Goal: Task Accomplishment & Management: Complete application form

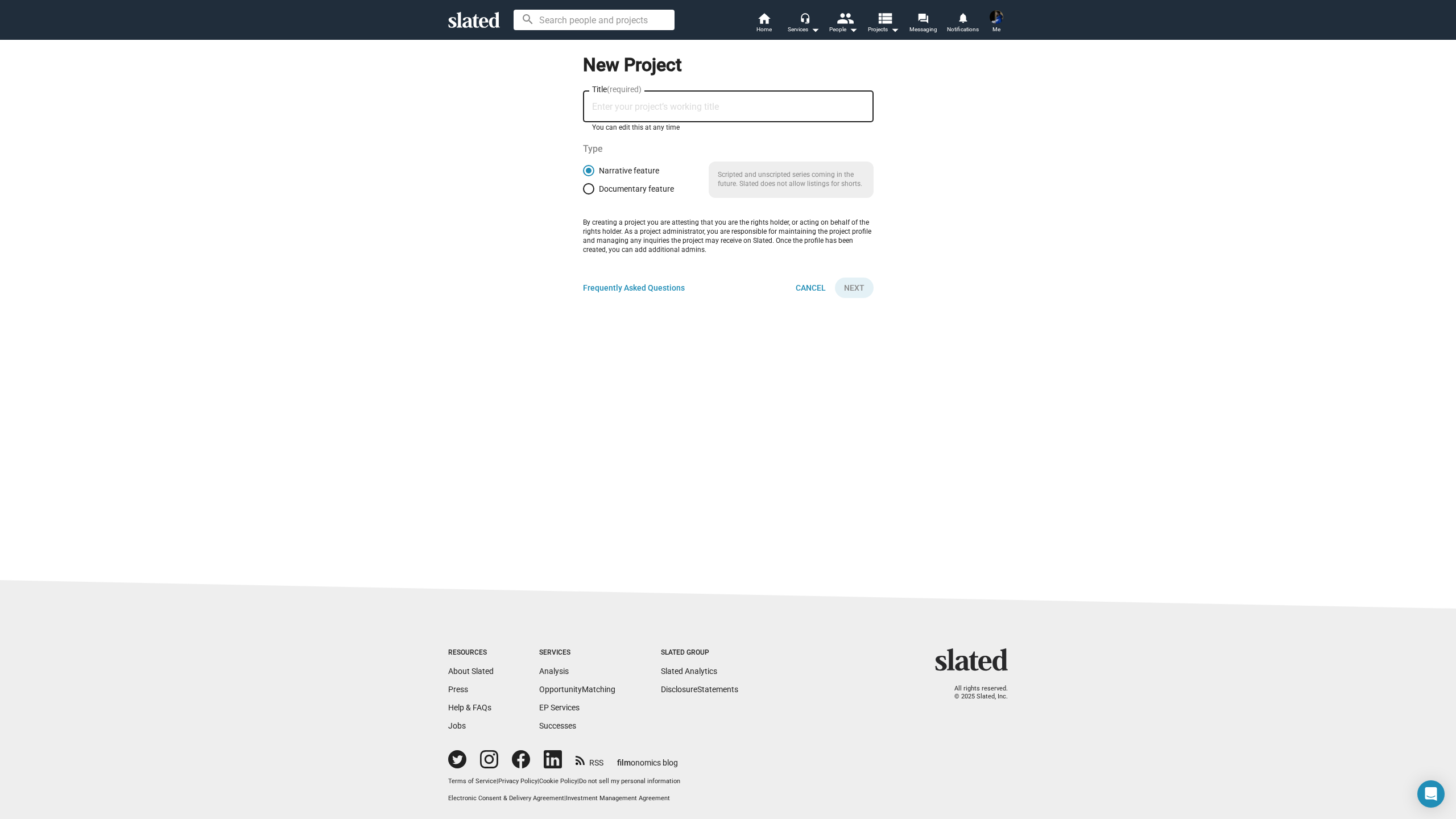
click at [631, 111] on input "Title (required)" at bounding box center [728, 107] width 273 height 10
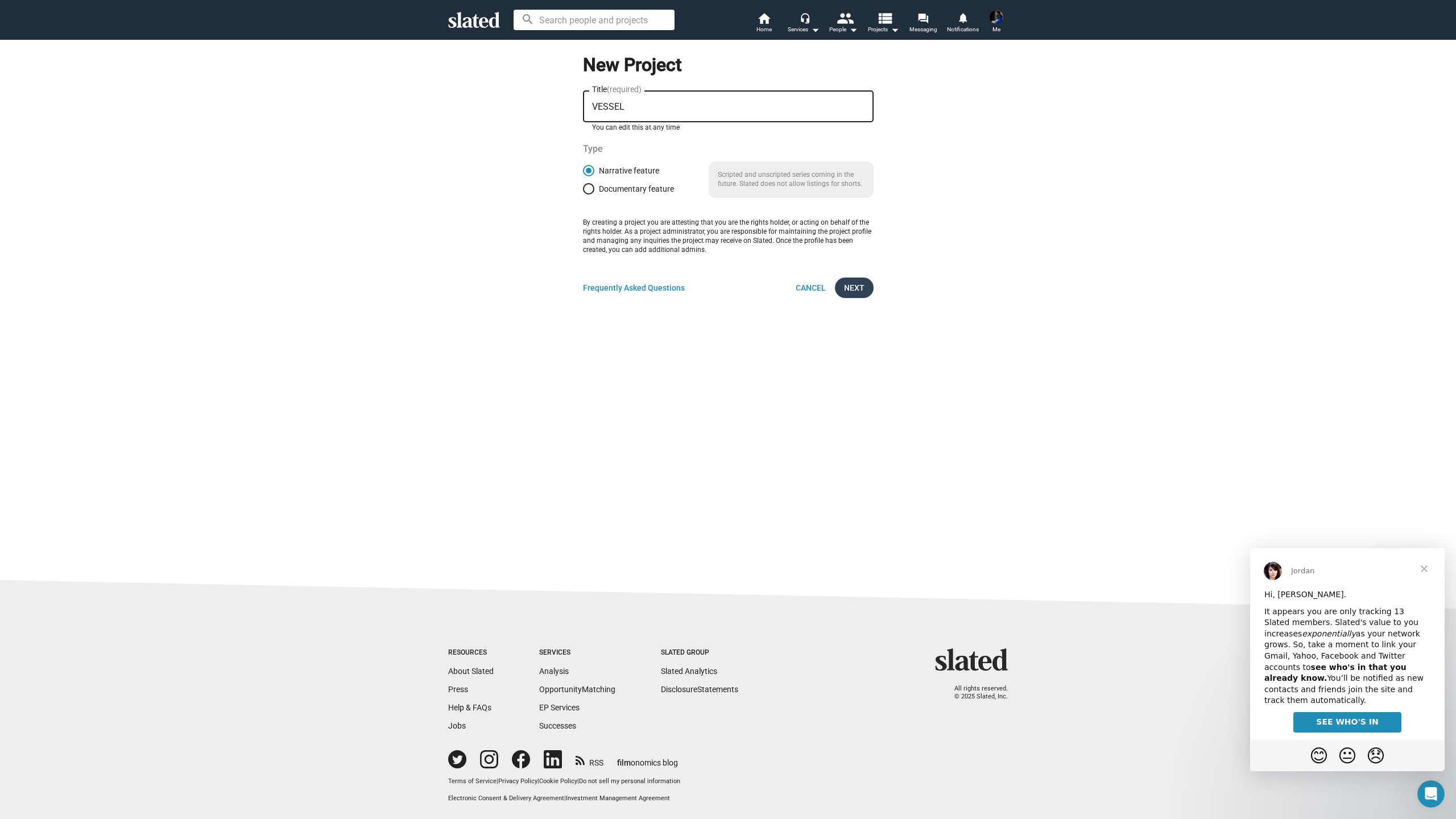
type input "VESSEL"
click at [862, 287] on span "Next" at bounding box center [854, 288] width 21 height 21
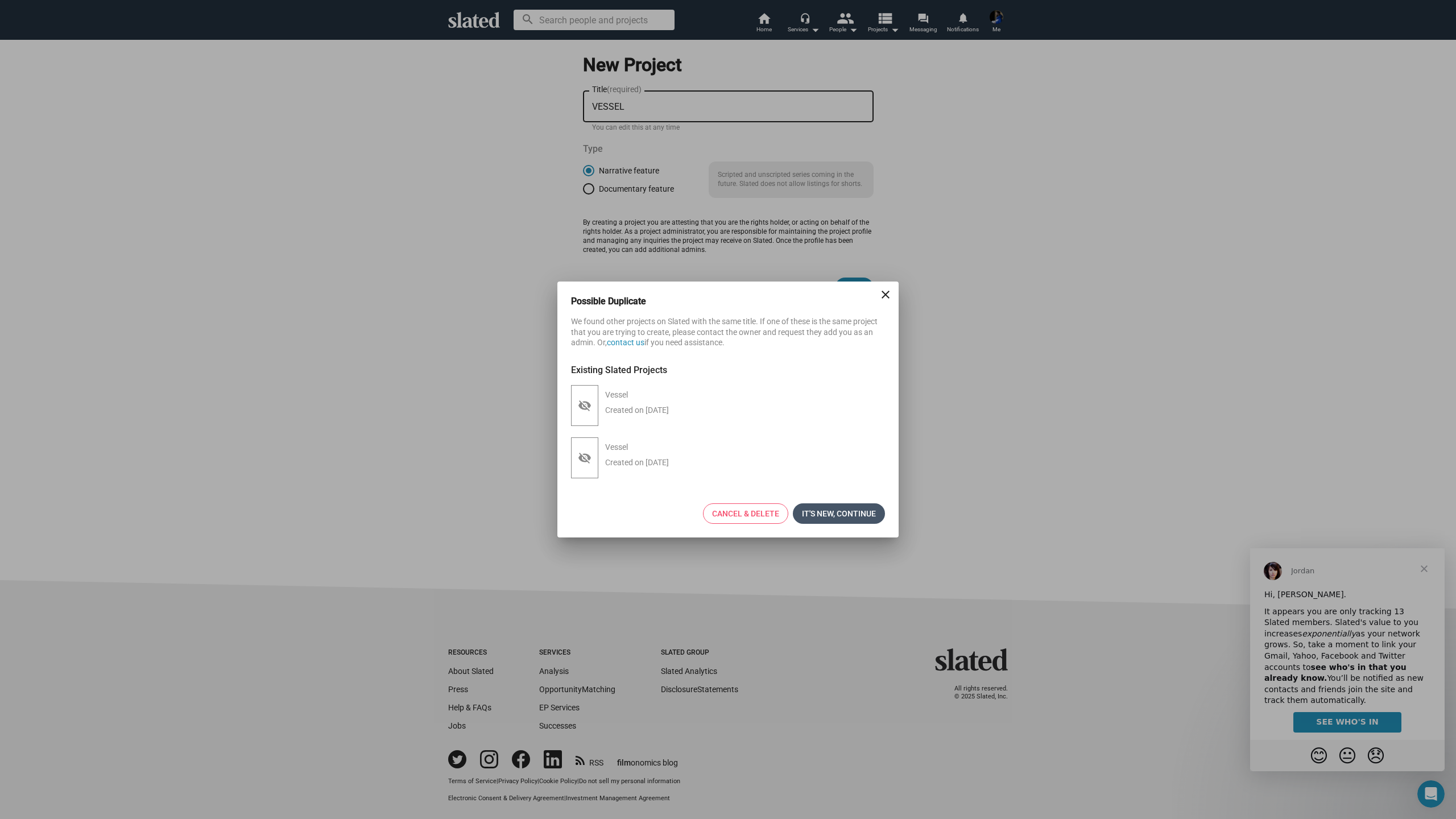
click at [843, 513] on span "It's new, continue" at bounding box center [838, 514] width 74 height 21
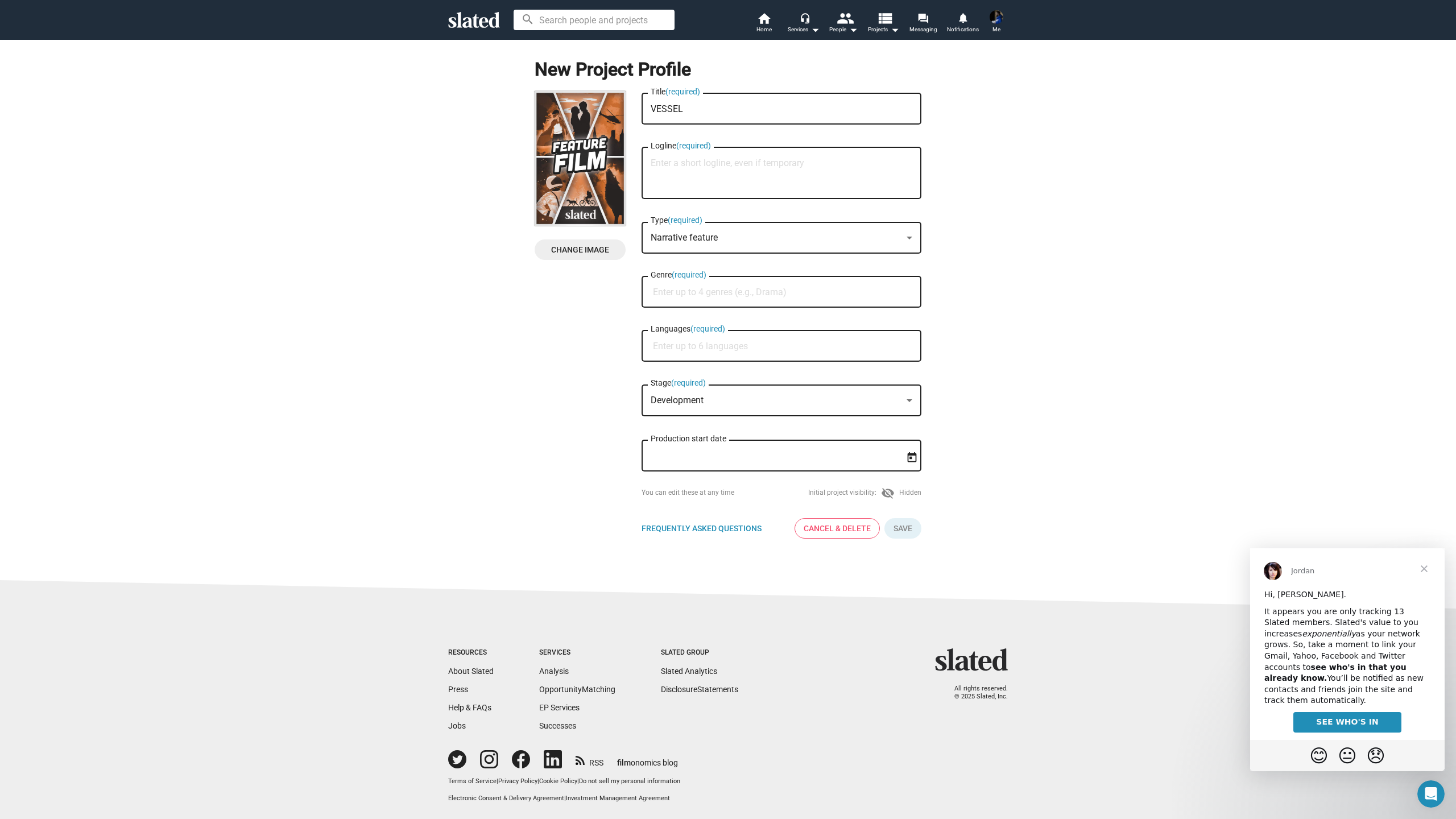
click at [714, 237] on span "Narrative feature" at bounding box center [684, 237] width 67 height 11
click at [714, 237] on span "Narrative feature" at bounding box center [781, 238] width 262 height 24
click at [795, 294] on input "Genre (required)" at bounding box center [784, 292] width 262 height 10
type input "Horror"
click at [1022, 301] on div at bounding box center [728, 410] width 1456 height 819
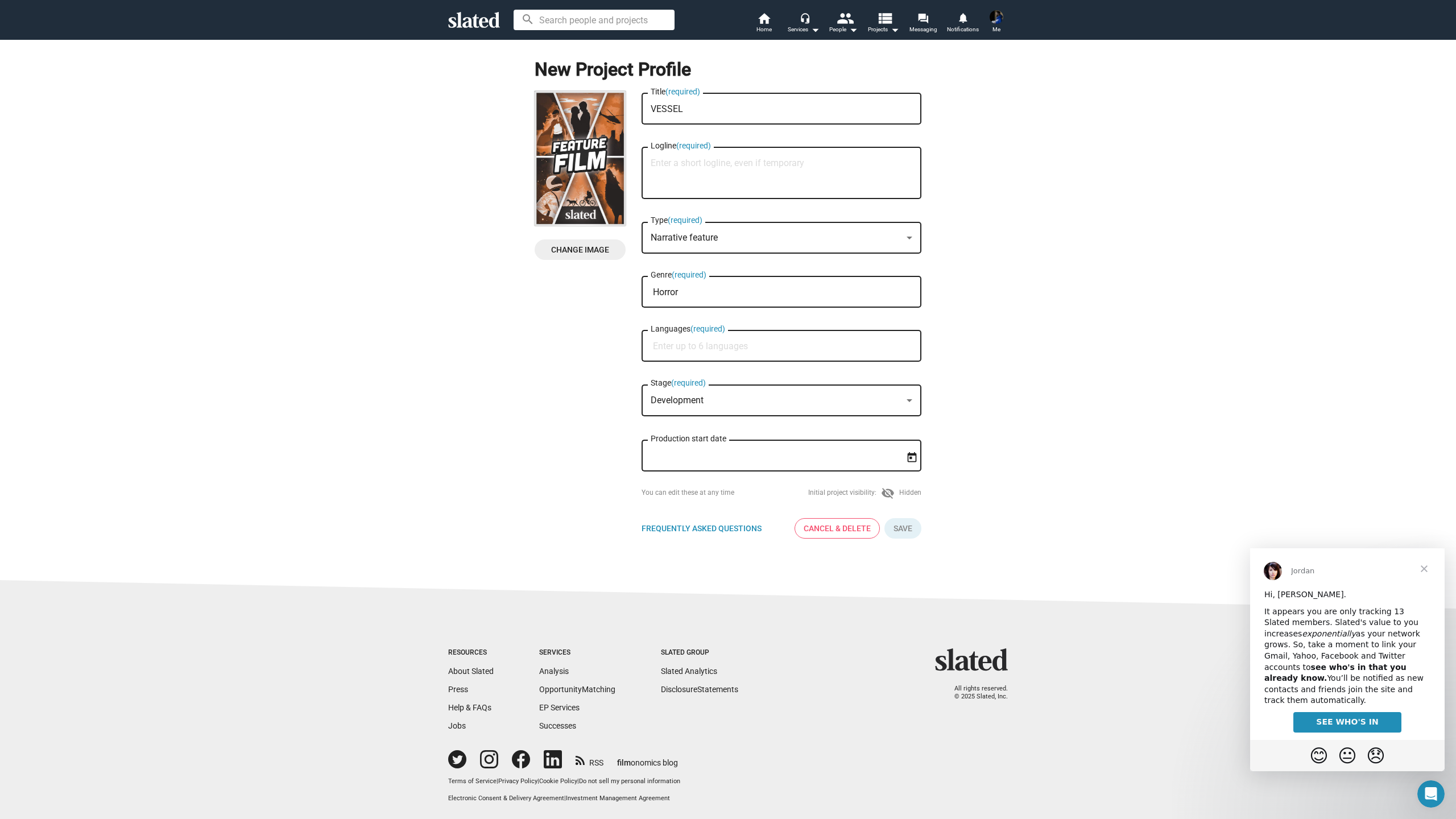
click at [789, 358] on div "Languages (required)" at bounding box center [781, 345] width 262 height 34
type input "English"
click at [1039, 356] on div at bounding box center [728, 410] width 1456 height 819
click at [875, 403] on div "Development" at bounding box center [776, 401] width 251 height 12
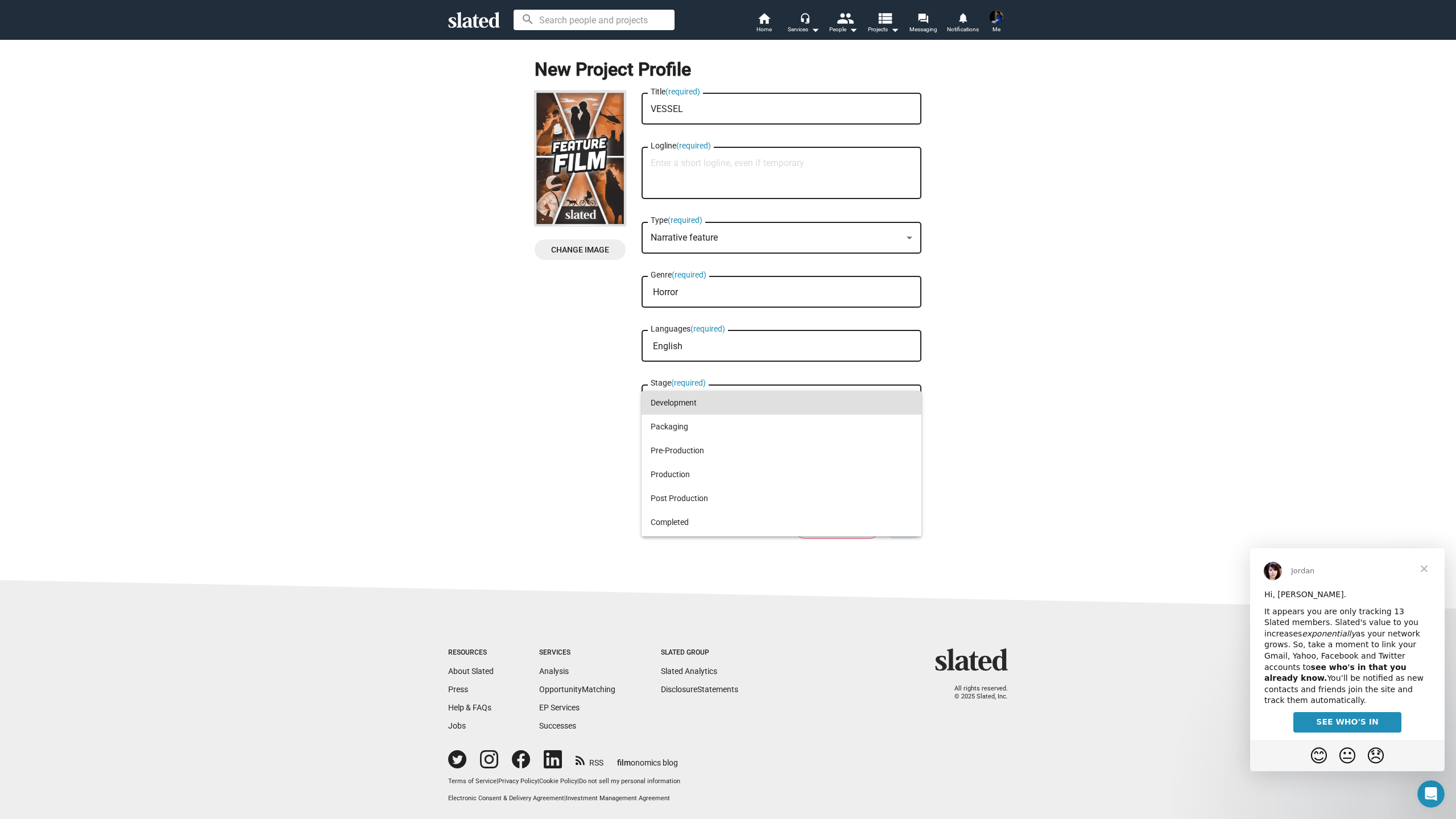
click at [1018, 391] on div at bounding box center [728, 410] width 1456 height 819
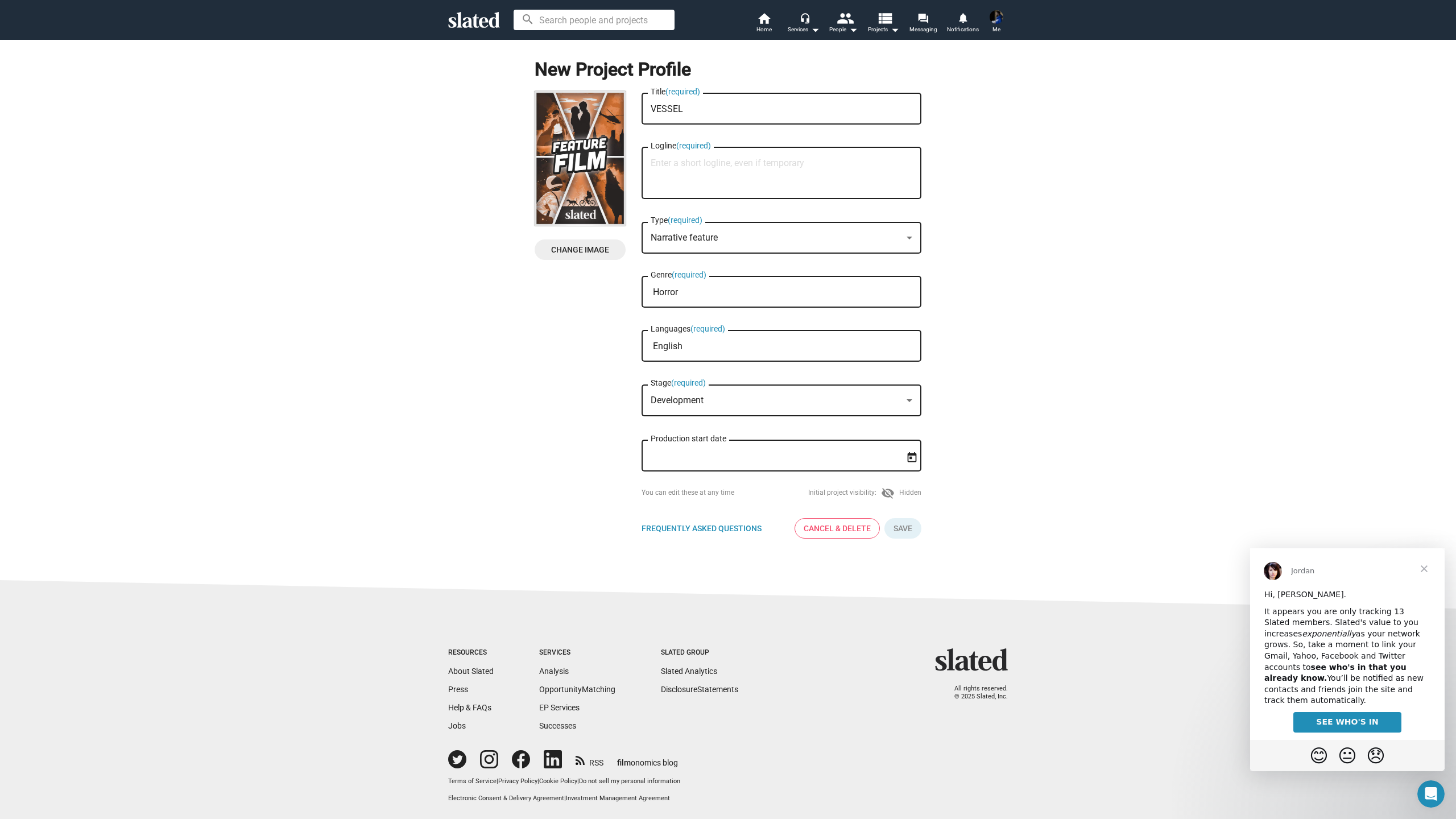
click at [917, 463] on icon "Open calendar" at bounding box center [912, 458] width 12 height 12
click at [976, 447] on div at bounding box center [728, 410] width 1456 height 819
click at [808, 186] on textarea "Logline (required)" at bounding box center [781, 173] width 262 height 31
paste textarea "Lost in the vast desert, a woman with a troubled past stumbles upon a strange f…"
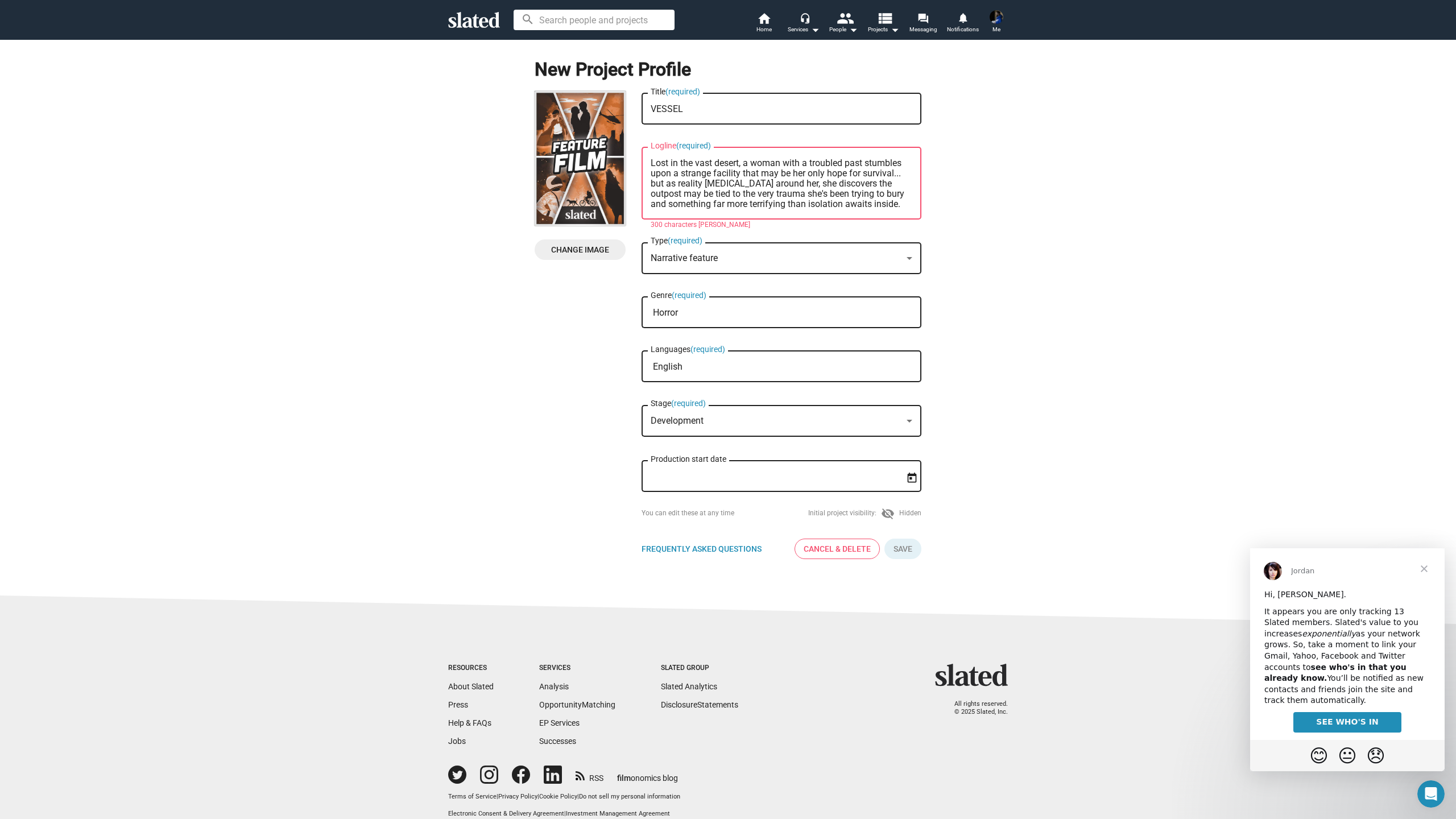
click at [980, 222] on div "New Project Profile Change Image Change Image VESSEL Title (required) Lost in t…" at bounding box center [728, 303] width 1470 height 529
click at [840, 254] on div "Narrative feature" at bounding box center [776, 259] width 251 height 12
click at [861, 203] on div at bounding box center [728, 410] width 1456 height 819
click at [851, 199] on textarea "Lost in the vast desert, a woman with a troubled past stumbles upon a strange f…" at bounding box center [781, 184] width 262 height 51
drag, startPoint x: 790, startPoint y: 185, endPoint x: 667, endPoint y: 186, distance: 123.0
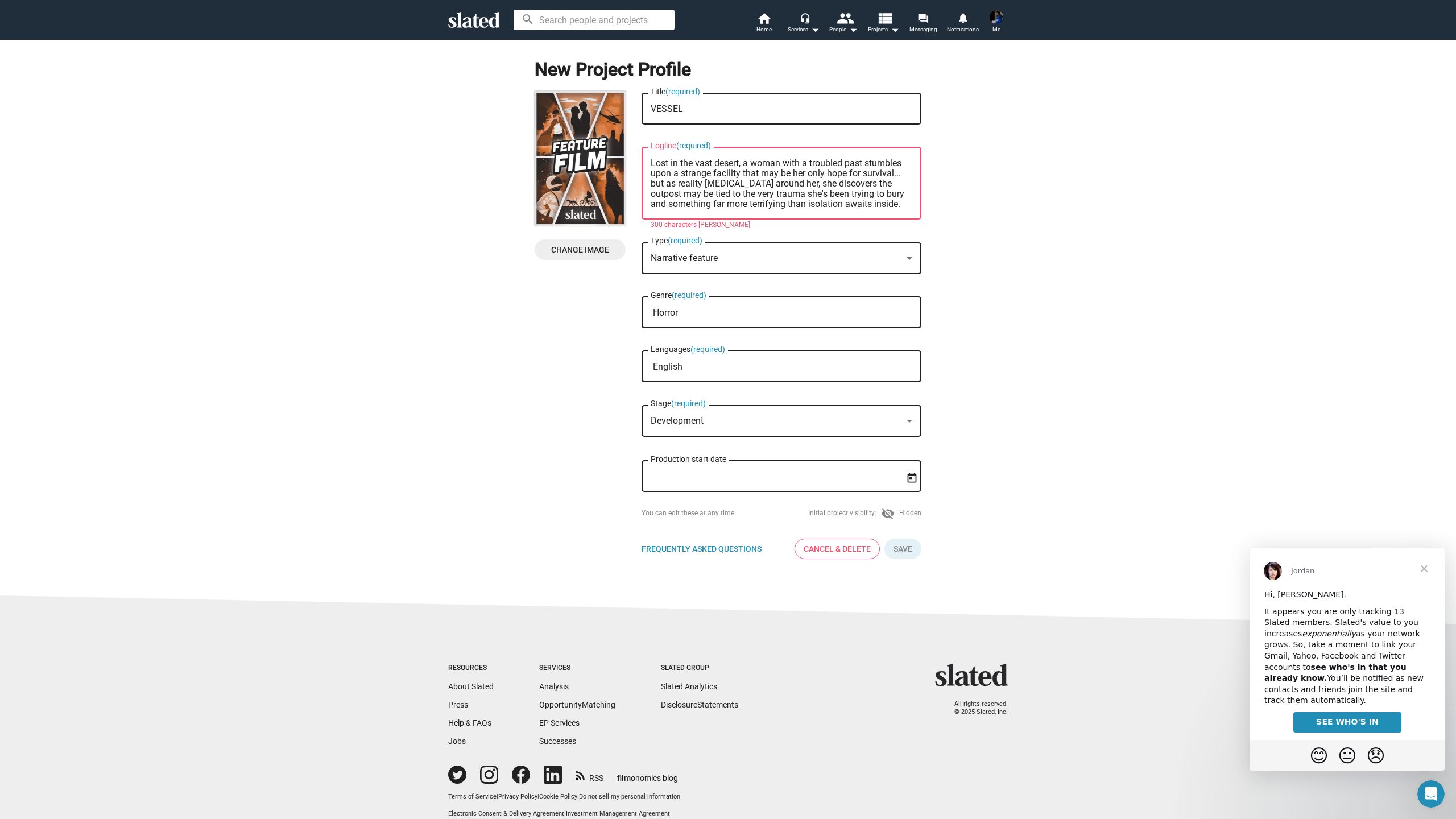
click at [667, 186] on textarea "Lost in the vast desert, a woman with a troubled past stumbles upon a strange f…" at bounding box center [781, 184] width 262 height 51
drag, startPoint x: 820, startPoint y: 183, endPoint x: 804, endPoint y: 186, distance: 16.3
click at [804, 186] on textarea "Lost in the vast desert, a woman with a troubled past stumbles upon a strange f…" at bounding box center [781, 184] width 262 height 51
click at [767, 206] on textarea "Lost in the vast desert, a woman with a troubled past stumbles upon a strange f…" at bounding box center [781, 184] width 262 height 51
type textarea "Lost in the vast desert, a woman with a troubled past stumbles upon a strange f…"
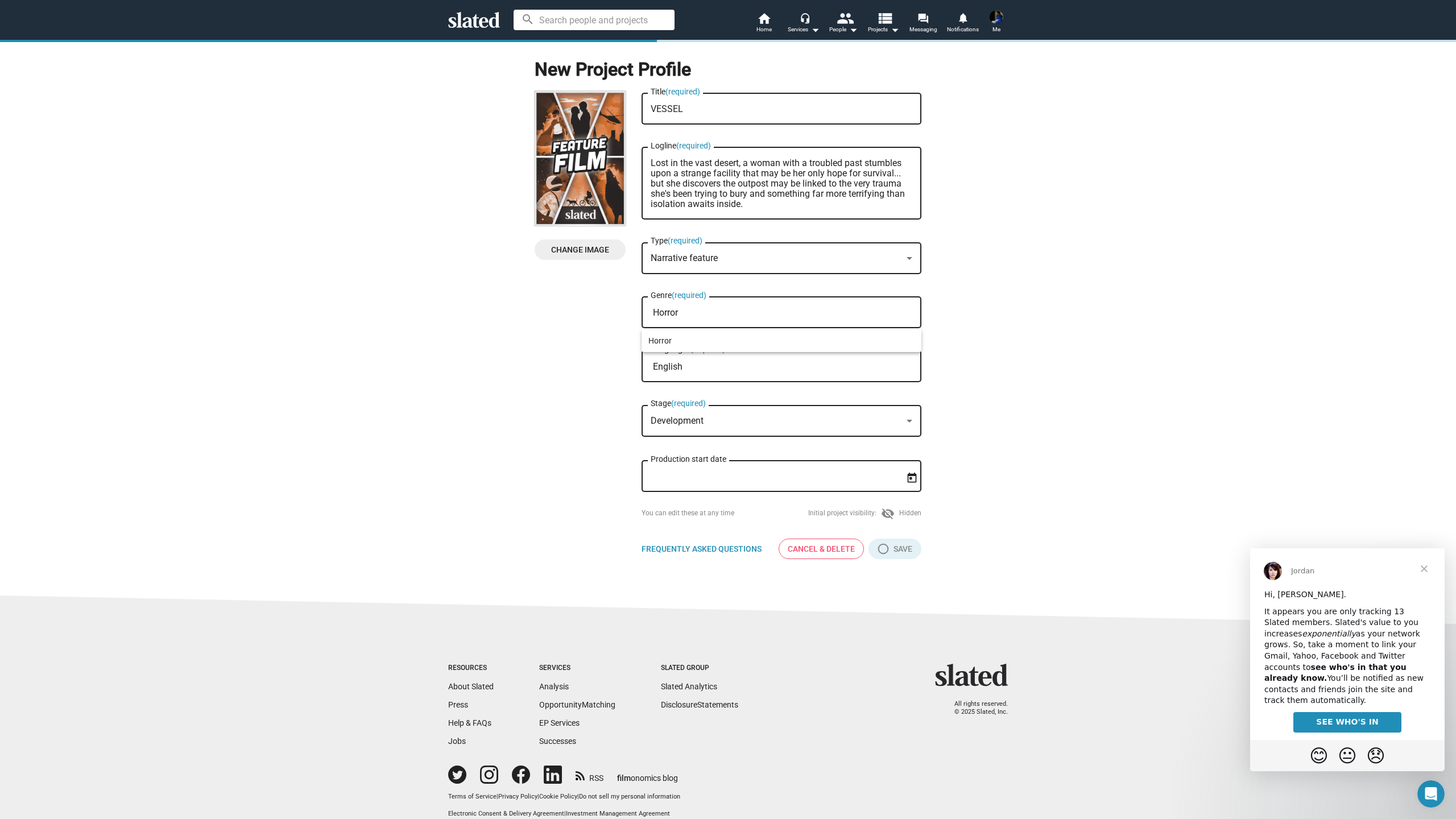
click at [705, 316] on input "Horror" at bounding box center [784, 312] width 262 height 10
click at [732, 373] on div at bounding box center [728, 410] width 1456 height 819
click at [723, 370] on input "English" at bounding box center [784, 367] width 262 height 10
click at [1006, 469] on div at bounding box center [728, 410] width 1456 height 819
click at [750, 312] on input "Horror" at bounding box center [784, 312] width 262 height 10
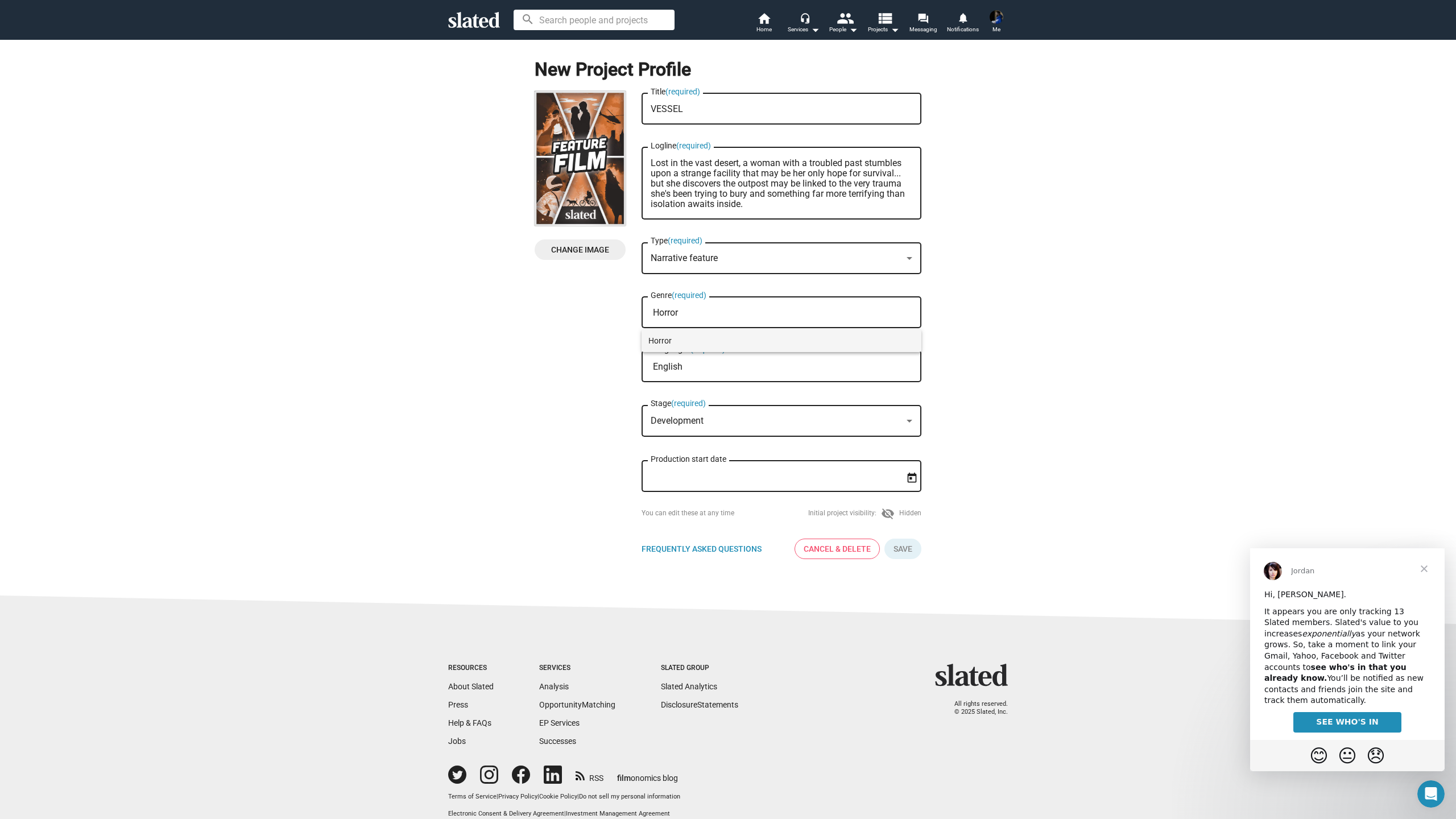
click at [719, 335] on span "Horror" at bounding box center [782, 341] width 266 height 23
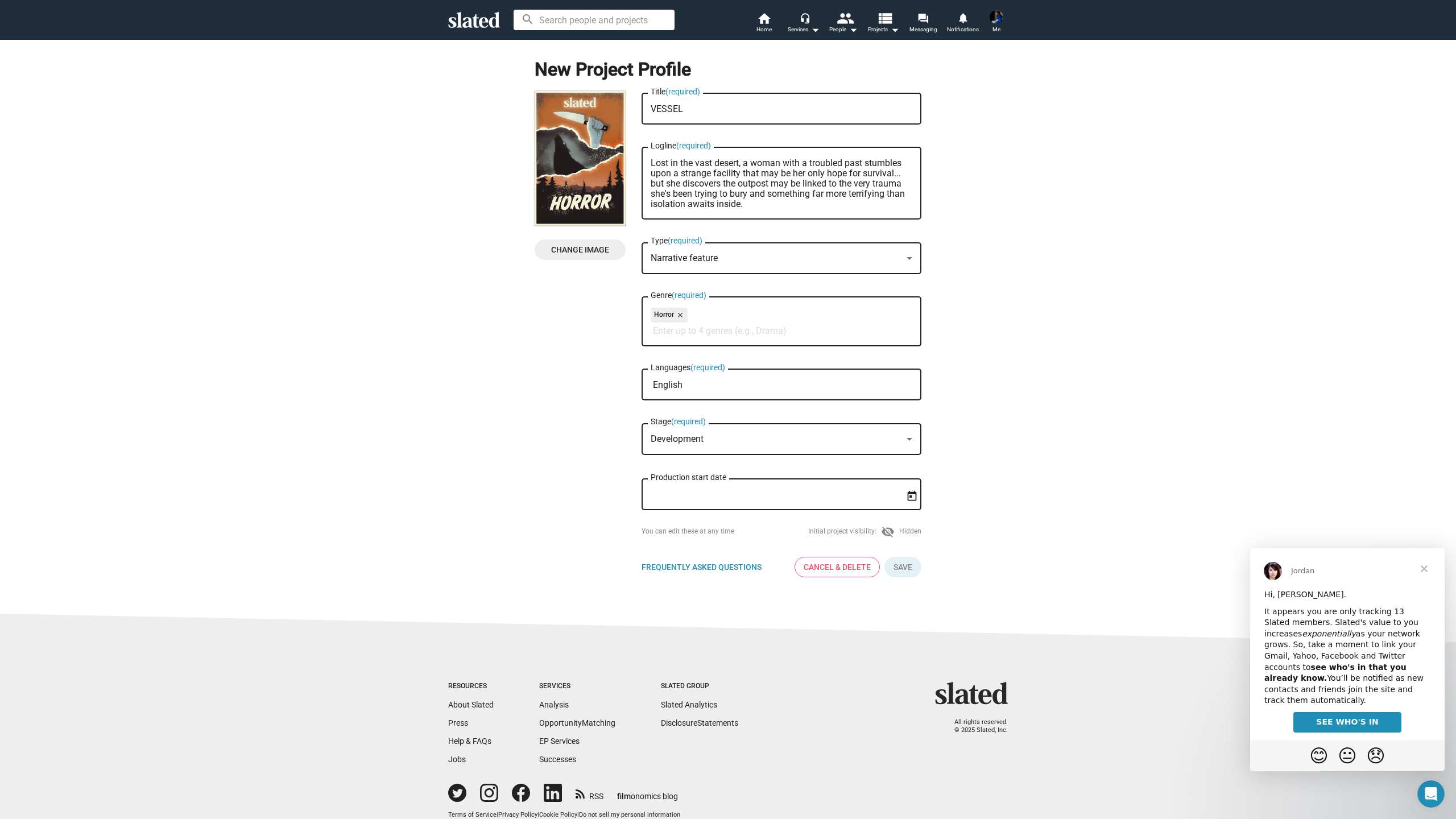
click at [715, 390] on input "English" at bounding box center [784, 385] width 262 height 10
click at [660, 413] on span "English" at bounding box center [782, 413] width 266 height 23
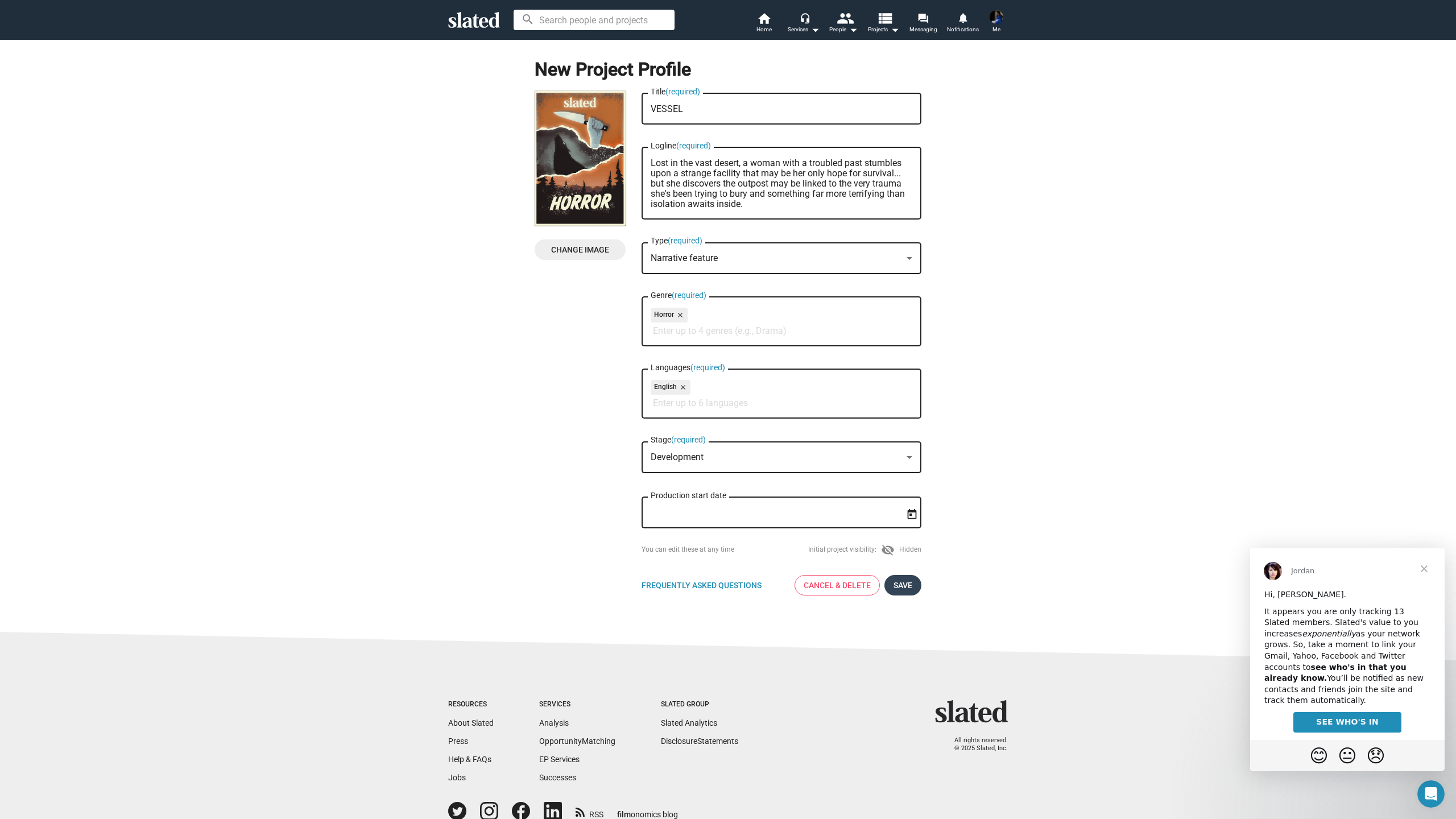
click at [902, 585] on span "Save" at bounding box center [903, 585] width 19 height 21
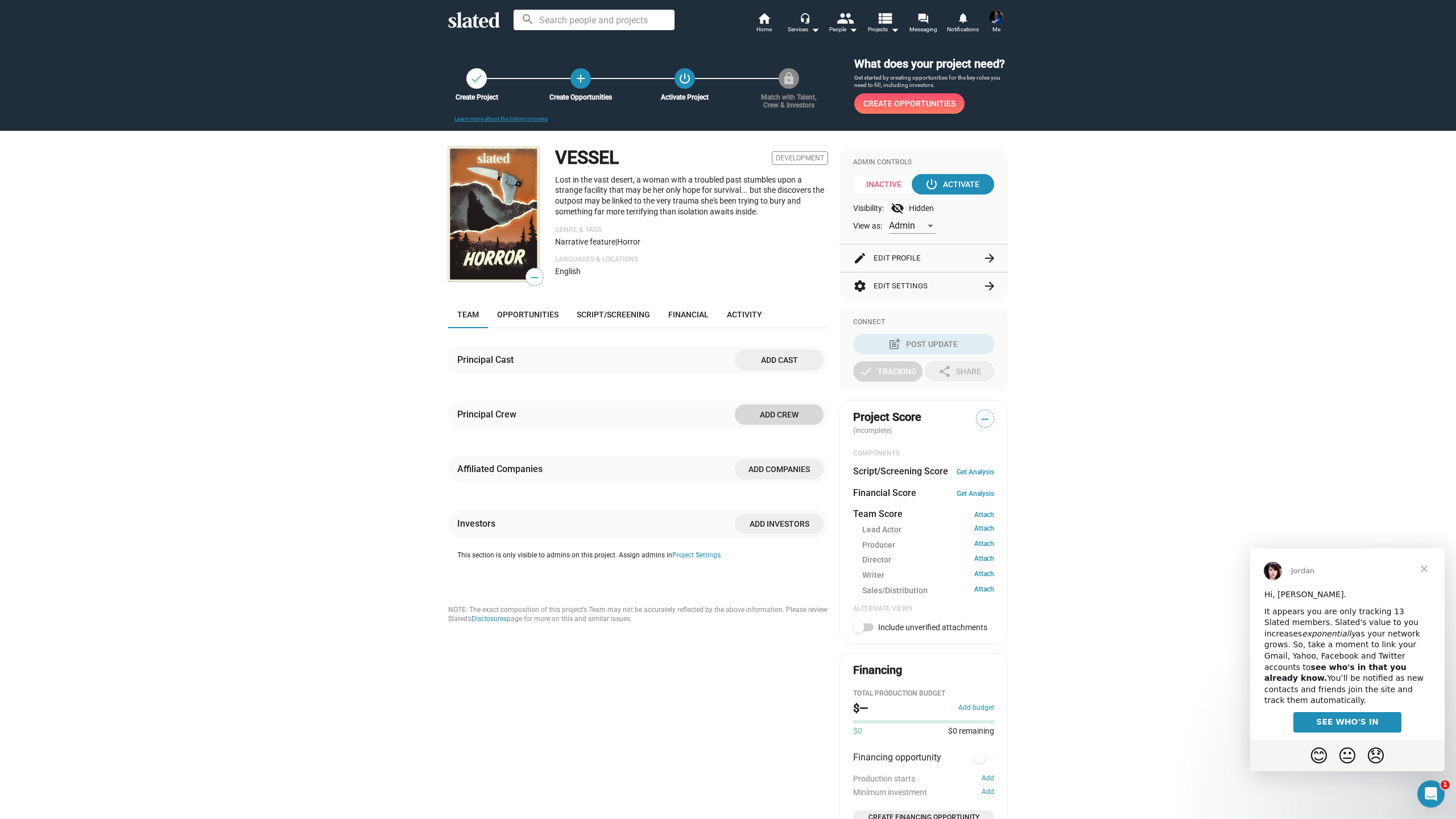
click at [765, 424] on span "Add crew" at bounding box center [779, 415] width 71 height 21
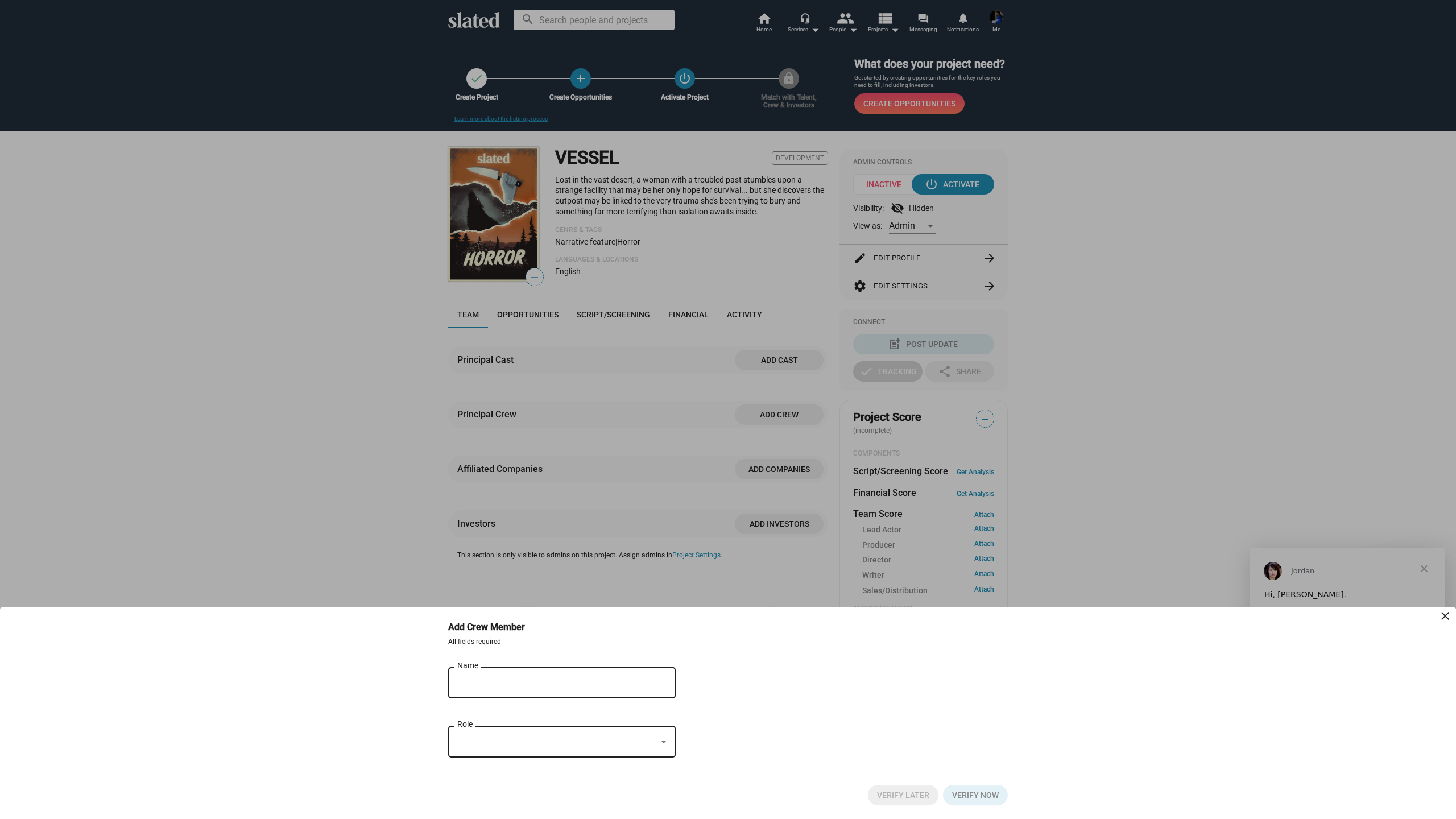
click at [523, 678] on input "Name" at bounding box center [553, 683] width 193 height 10
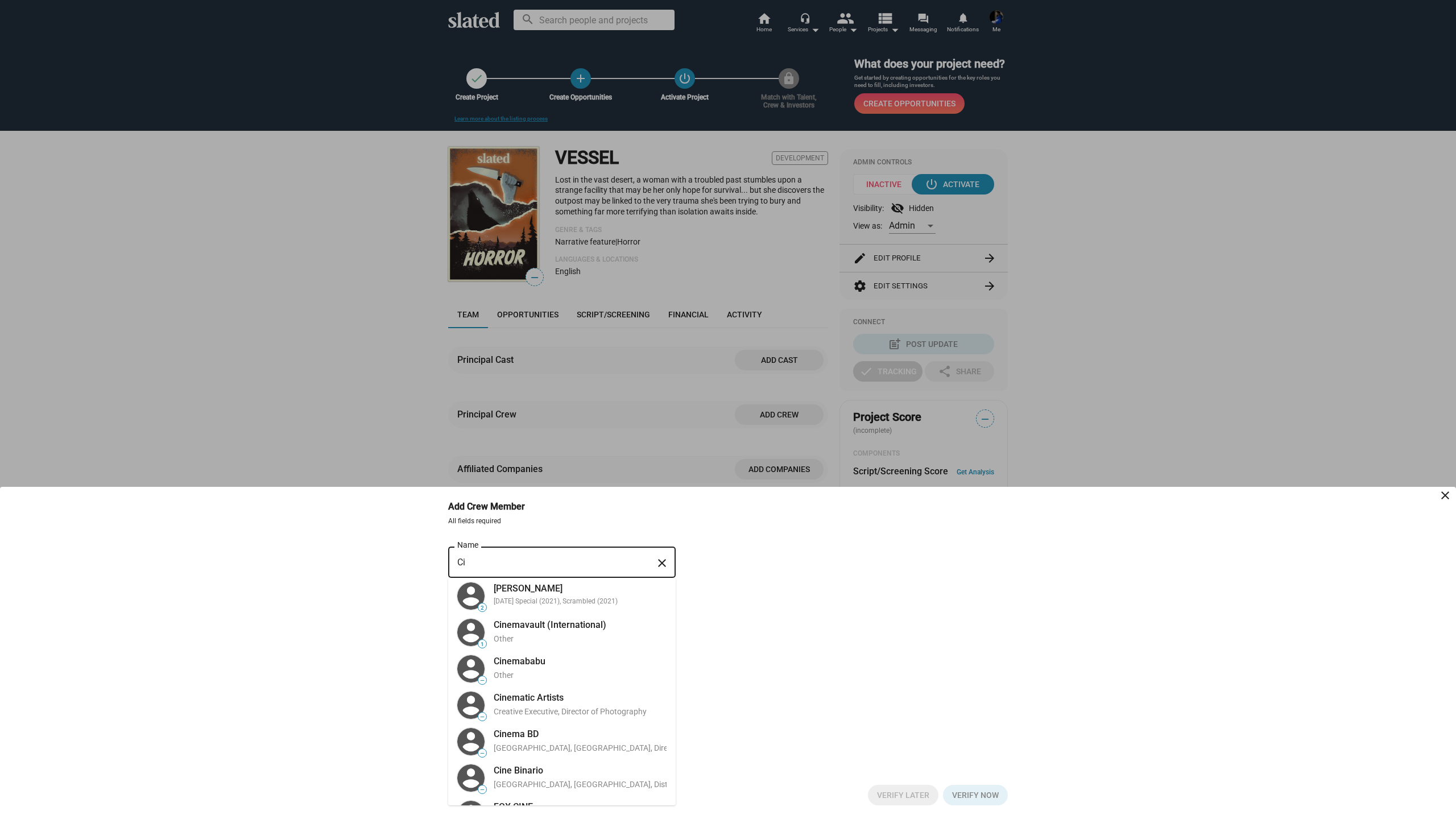
type input "C"
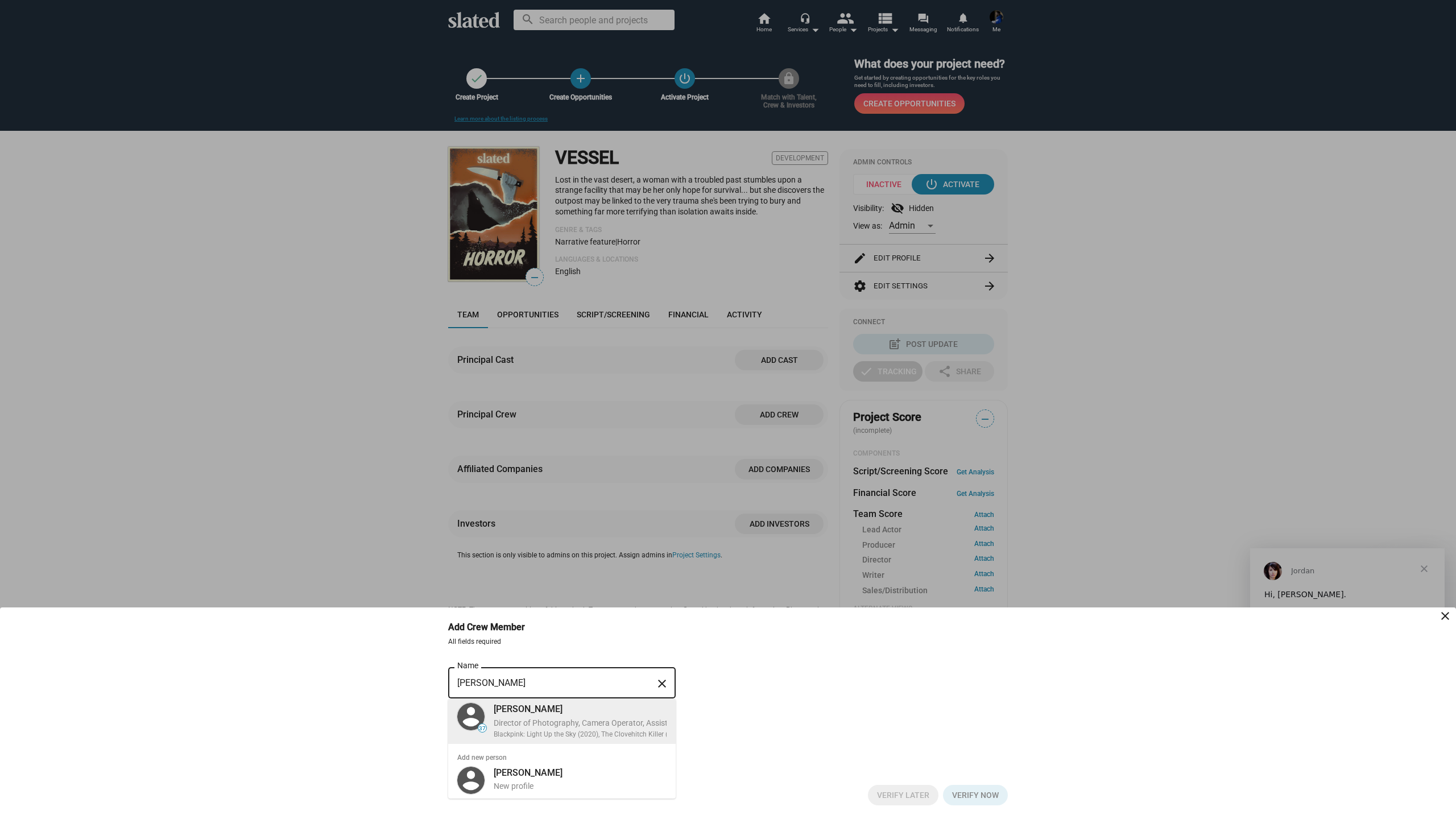
type input "[PERSON_NAME]"
click at [536, 707] on div "[PERSON_NAME]" at bounding box center [618, 709] width 249 height 12
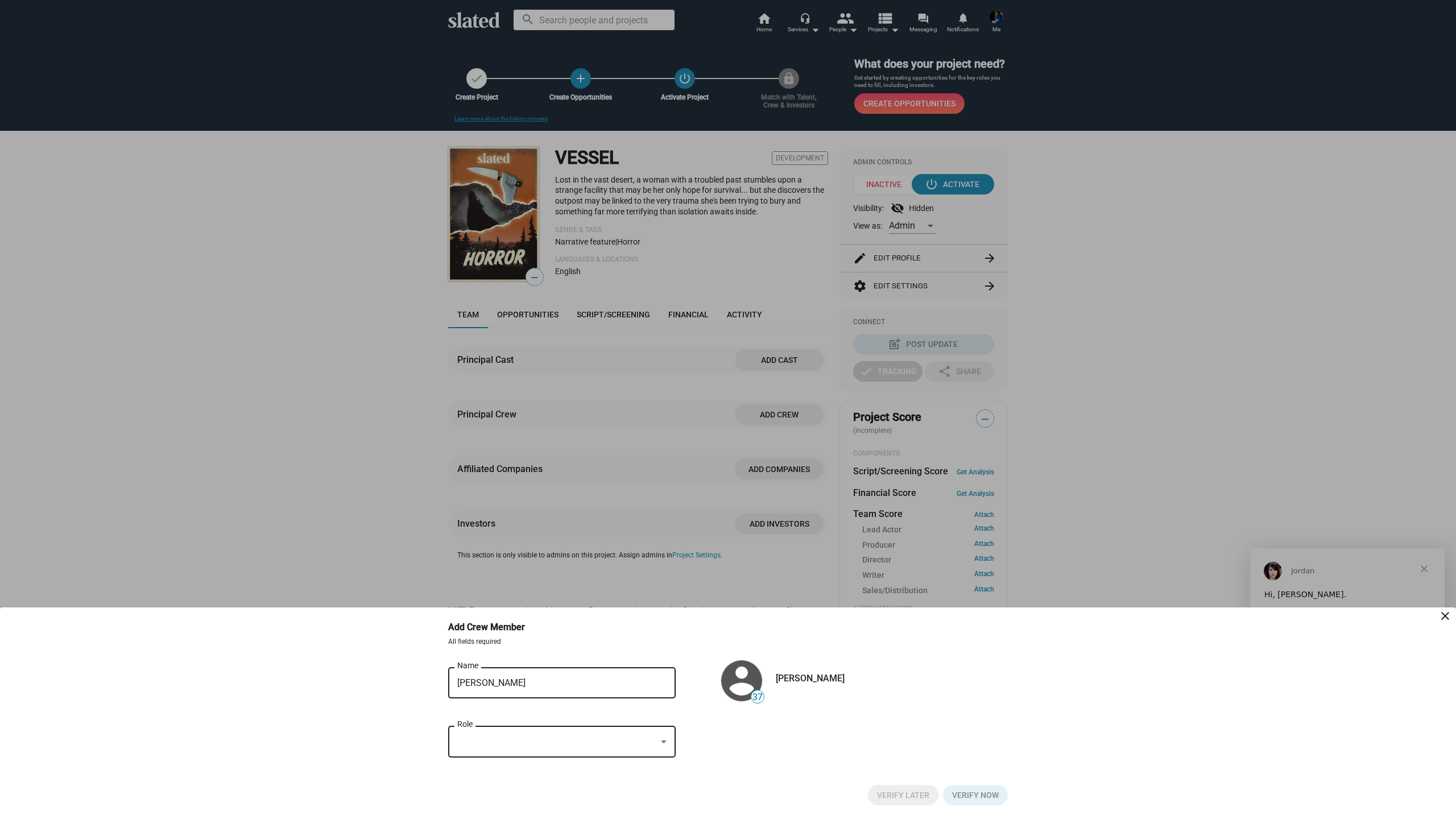
click at [549, 740] on div at bounding box center [557, 742] width 199 height 12
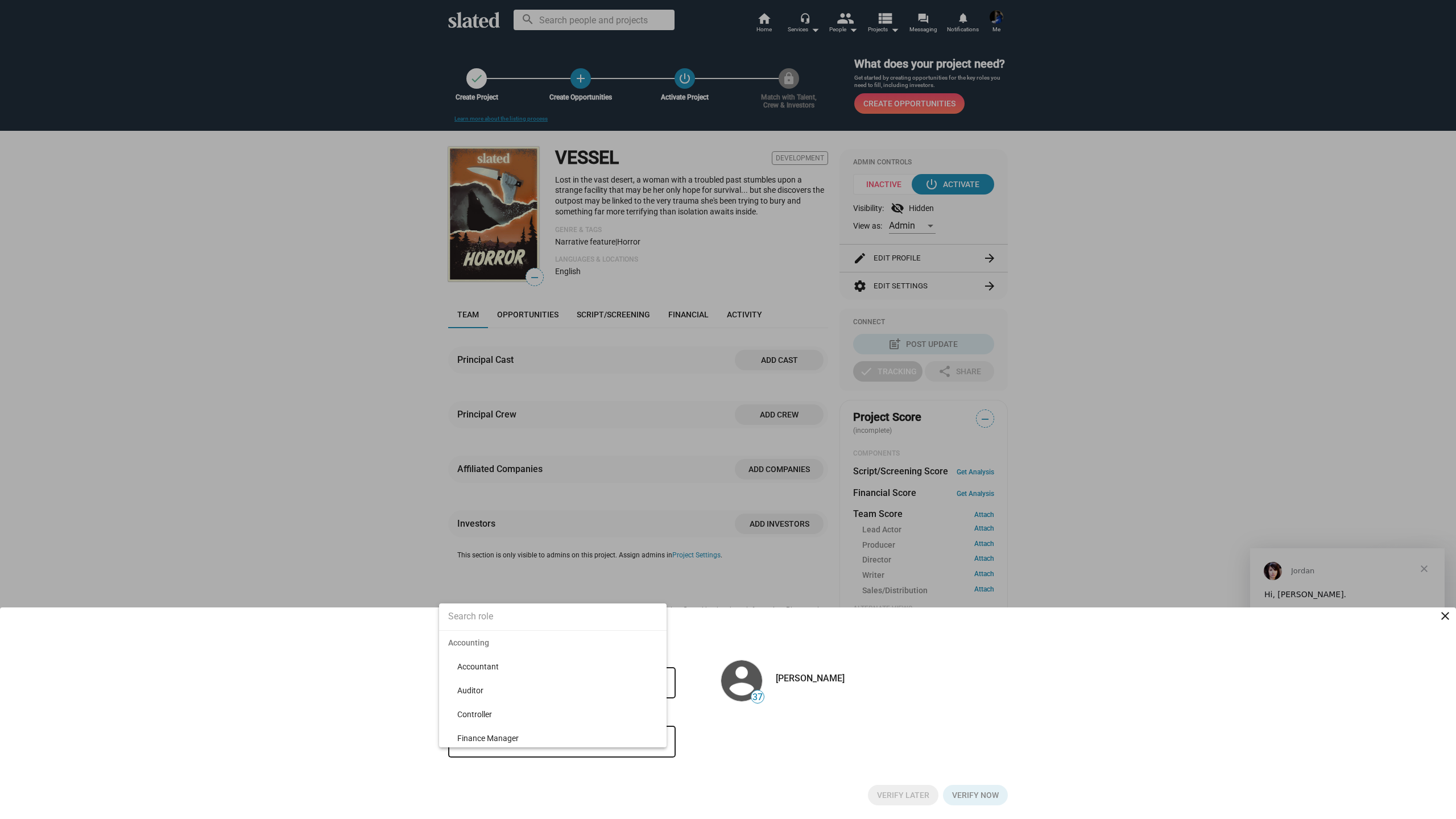
click at [525, 612] on input at bounding box center [553, 616] width 228 height 29
type input "c"
type input "director"
click at [516, 712] on span "Director of Photography" at bounding box center [557, 715] width 200 height 24
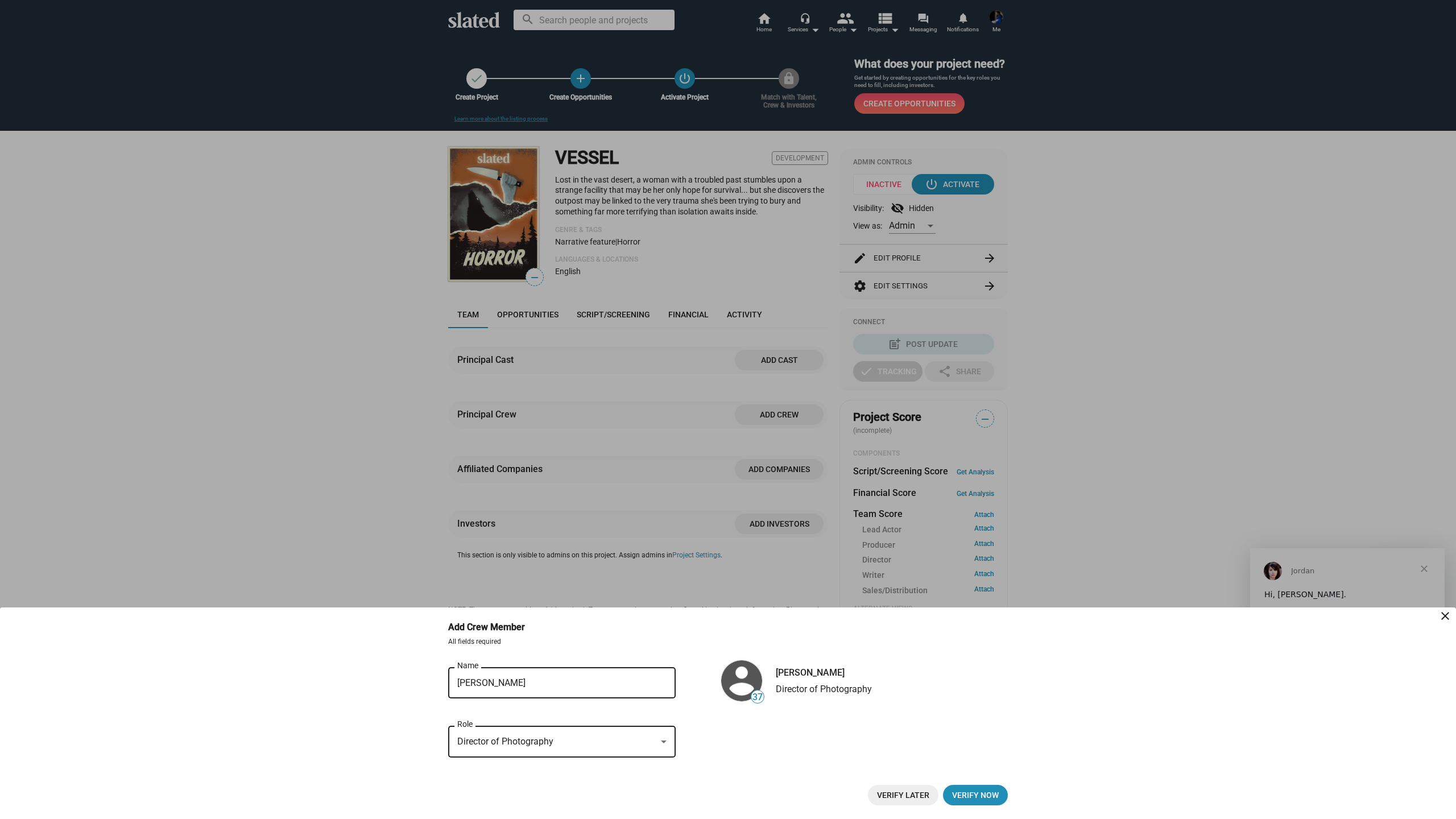
click at [913, 792] on span "Verify Later" at bounding box center [903, 795] width 52 height 21
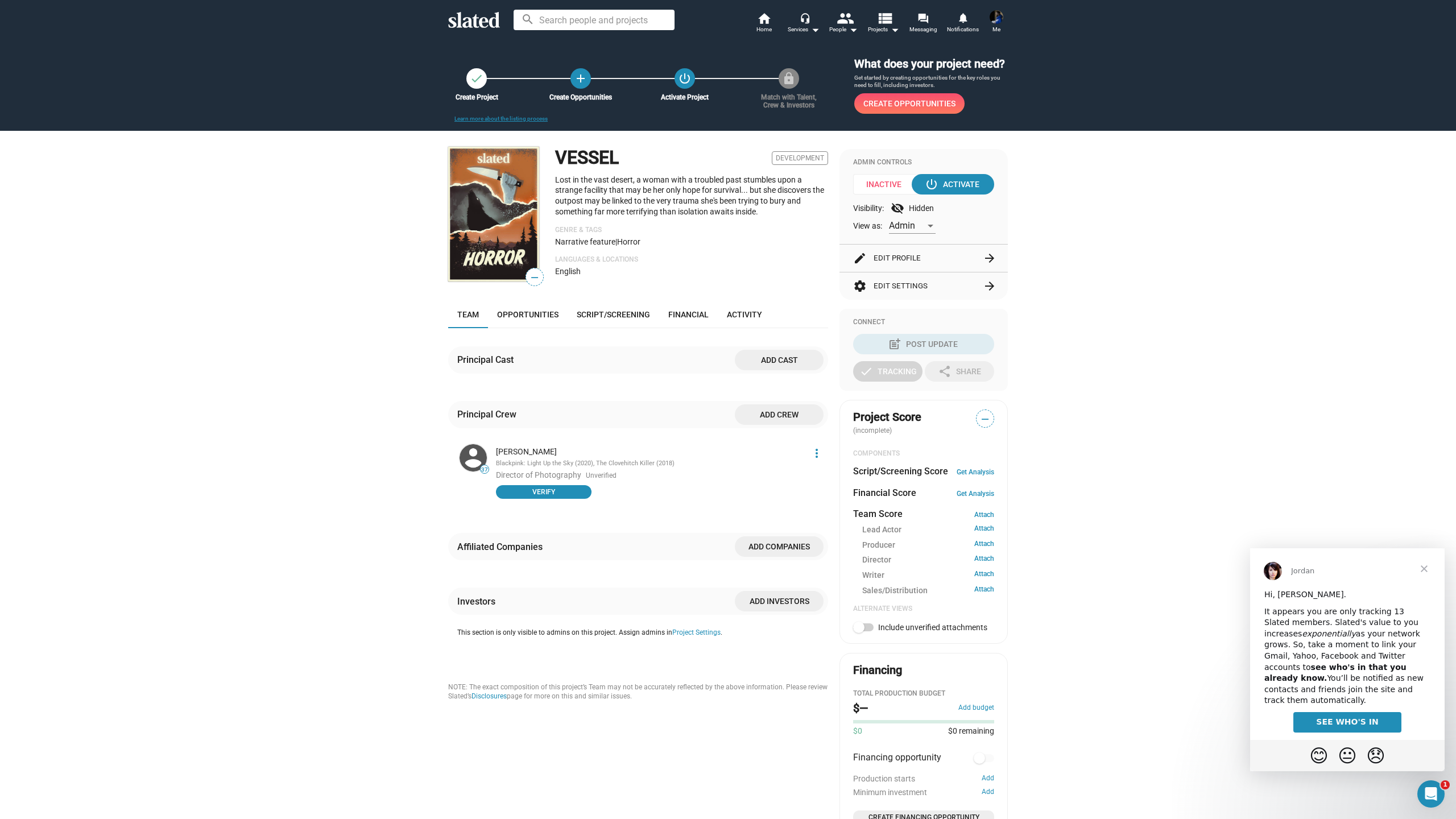
click at [785, 425] on span "Add crew" at bounding box center [779, 415] width 71 height 21
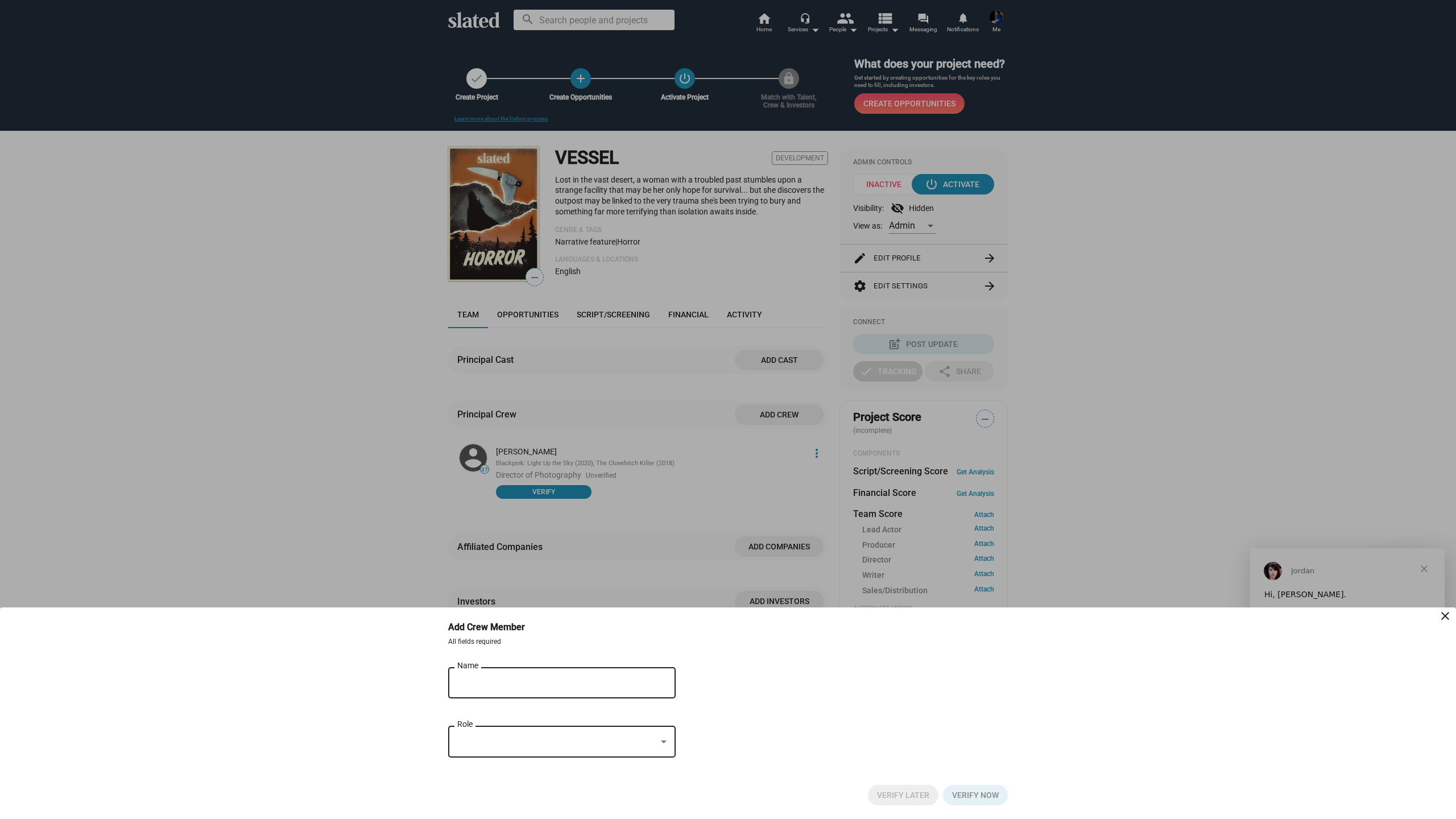
click at [591, 676] on div "Name" at bounding box center [553, 682] width 193 height 34
type input "[PERSON_NAME]"
drag, startPoint x: 591, startPoint y: 676, endPoint x: 578, endPoint y: 721, distance: 46.8
click at [578, 721] on div "Editor, Music Composer, Director of Photography" at bounding box center [581, 723] width 175 height 11
click at [577, 748] on div at bounding box center [557, 742] width 199 height 12
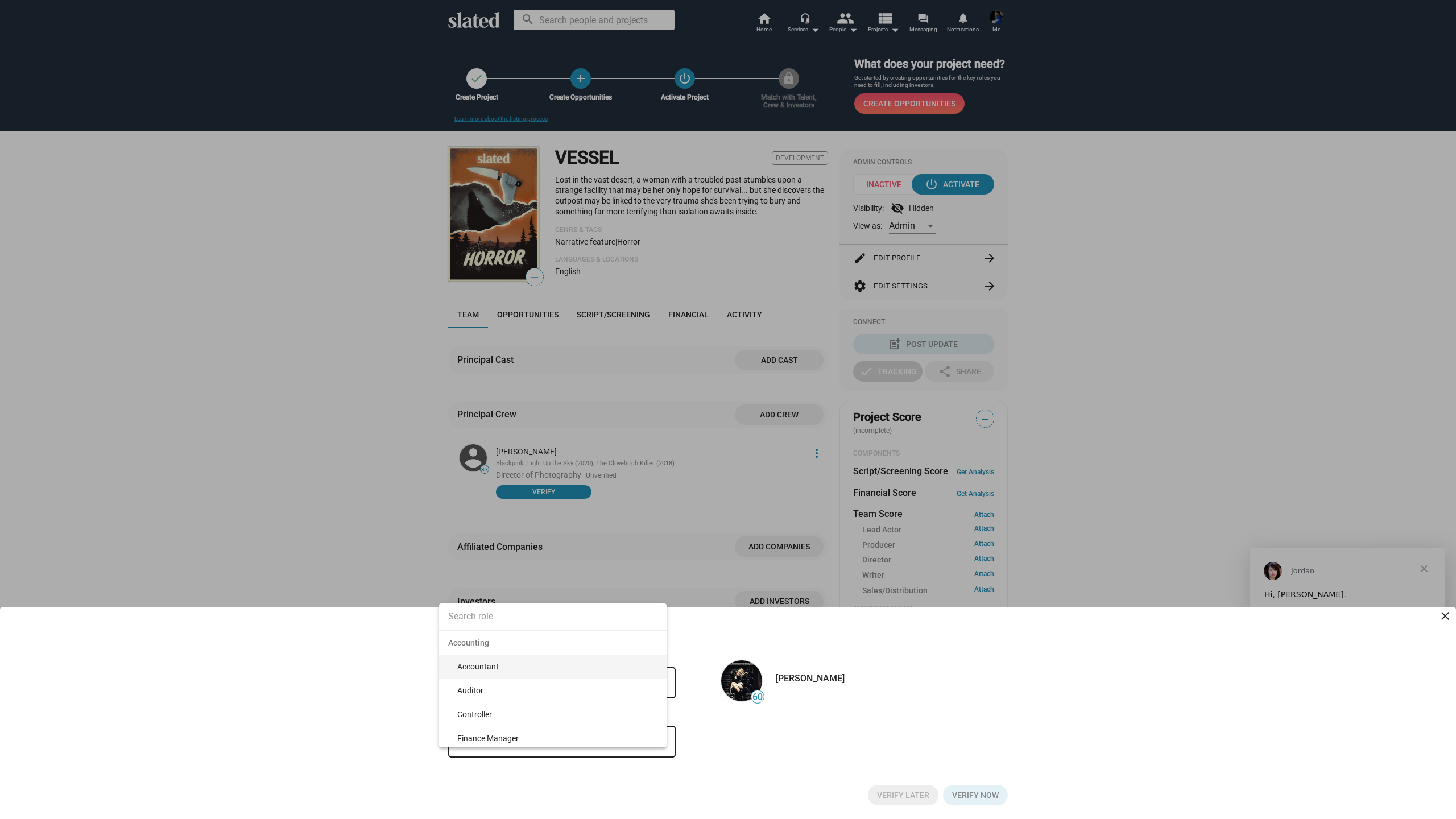
click at [516, 624] on input at bounding box center [553, 616] width 228 height 29
type input "editor"
click at [493, 667] on span "Editor" at bounding box center [557, 666] width 200 height 24
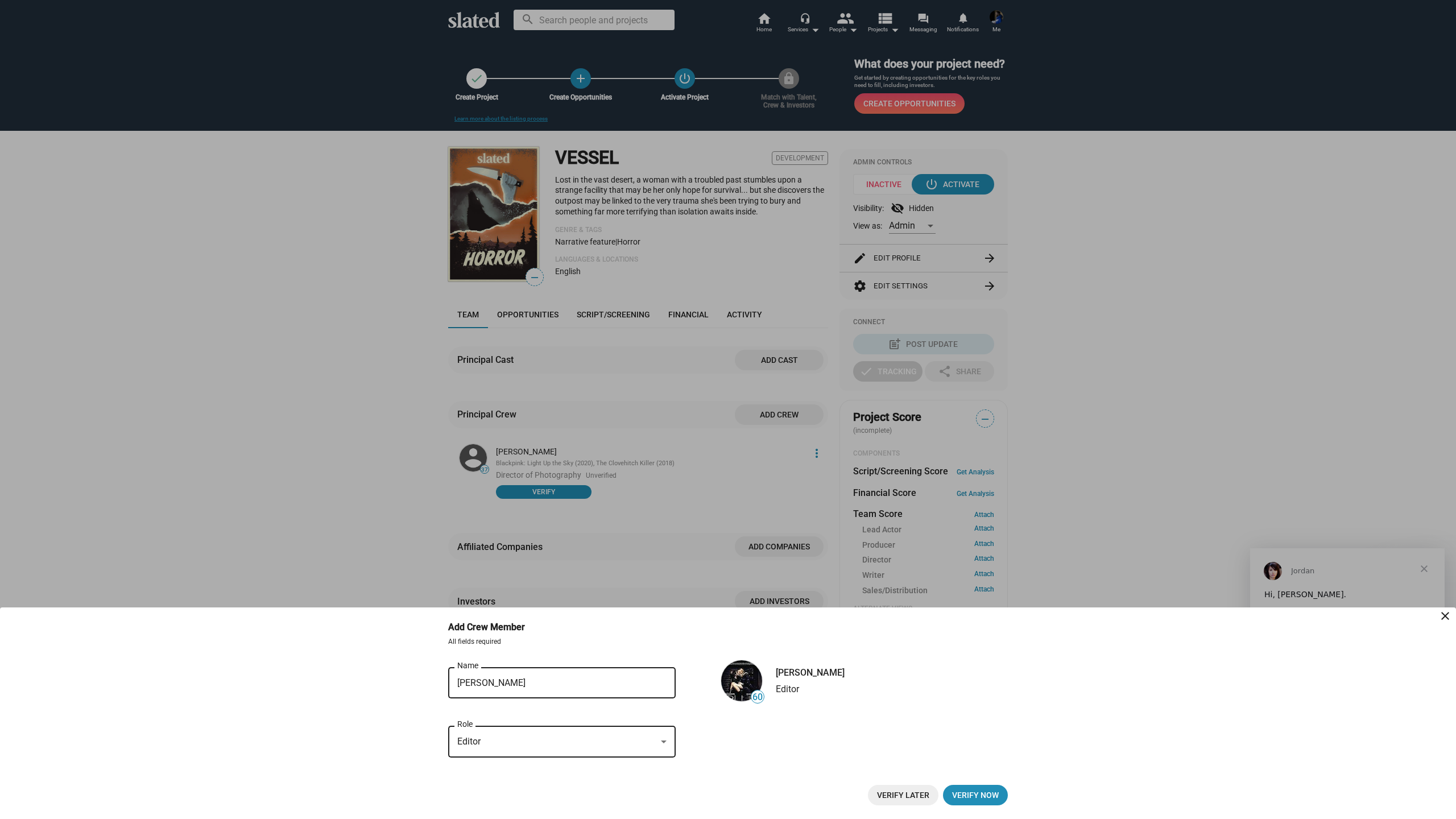
click at [608, 740] on div "Editor" at bounding box center [557, 742] width 199 height 12
click at [746, 749] on div at bounding box center [728, 410] width 1456 height 819
click at [900, 795] on span "Verify Later" at bounding box center [903, 795] width 52 height 21
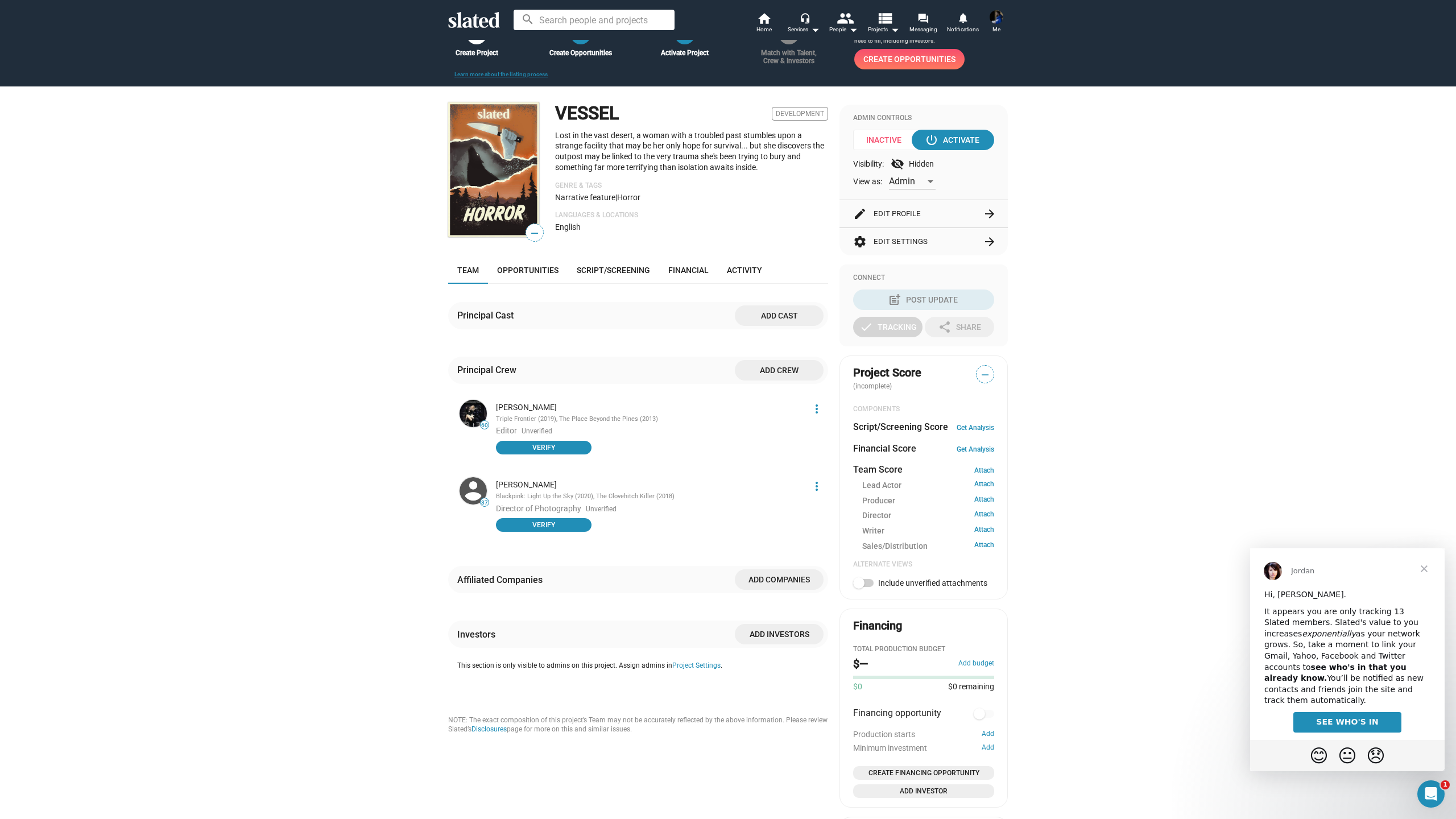
scroll to position [67, 0]
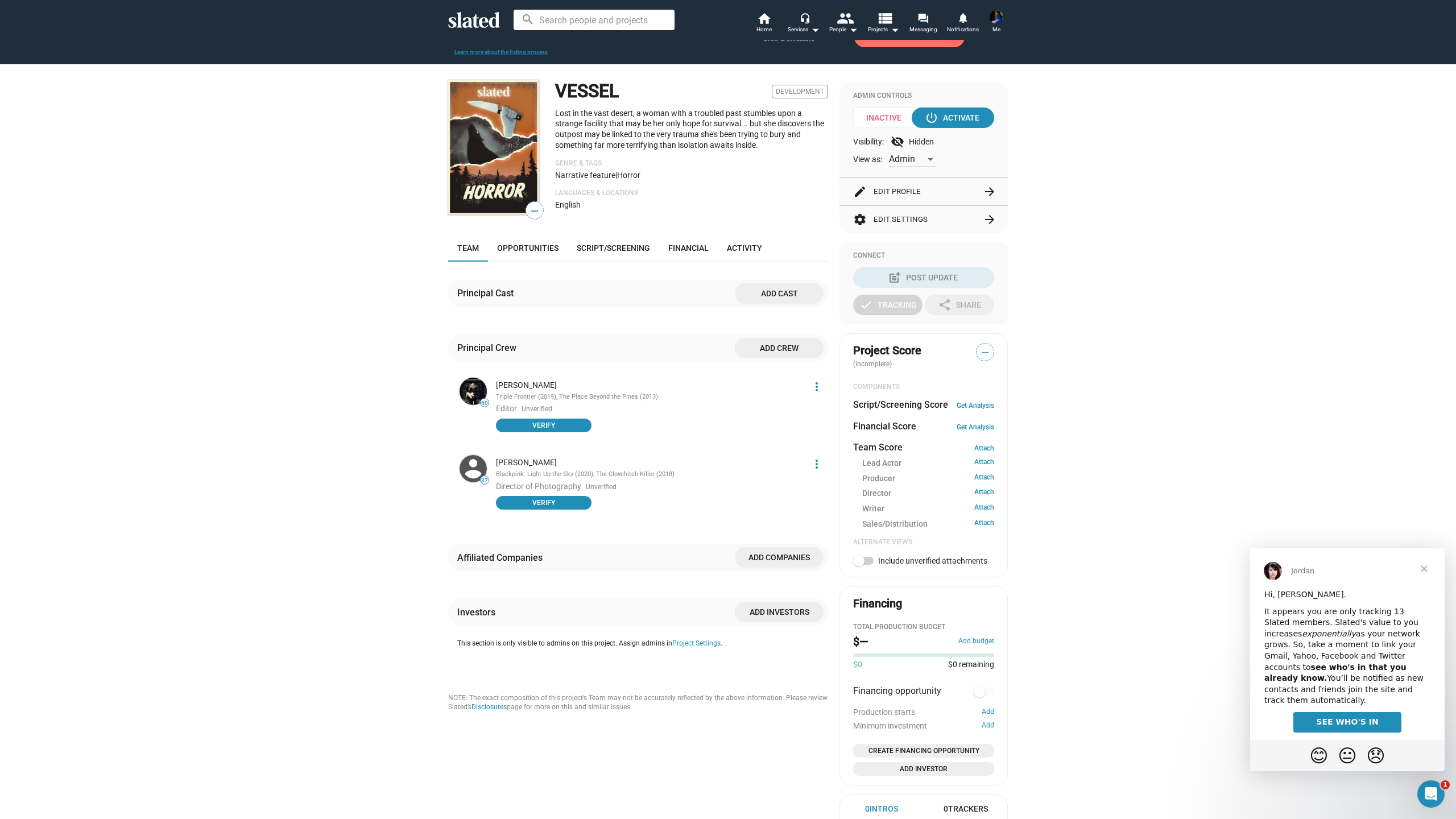
click at [772, 568] on span "Add companies" at bounding box center [779, 558] width 71 height 21
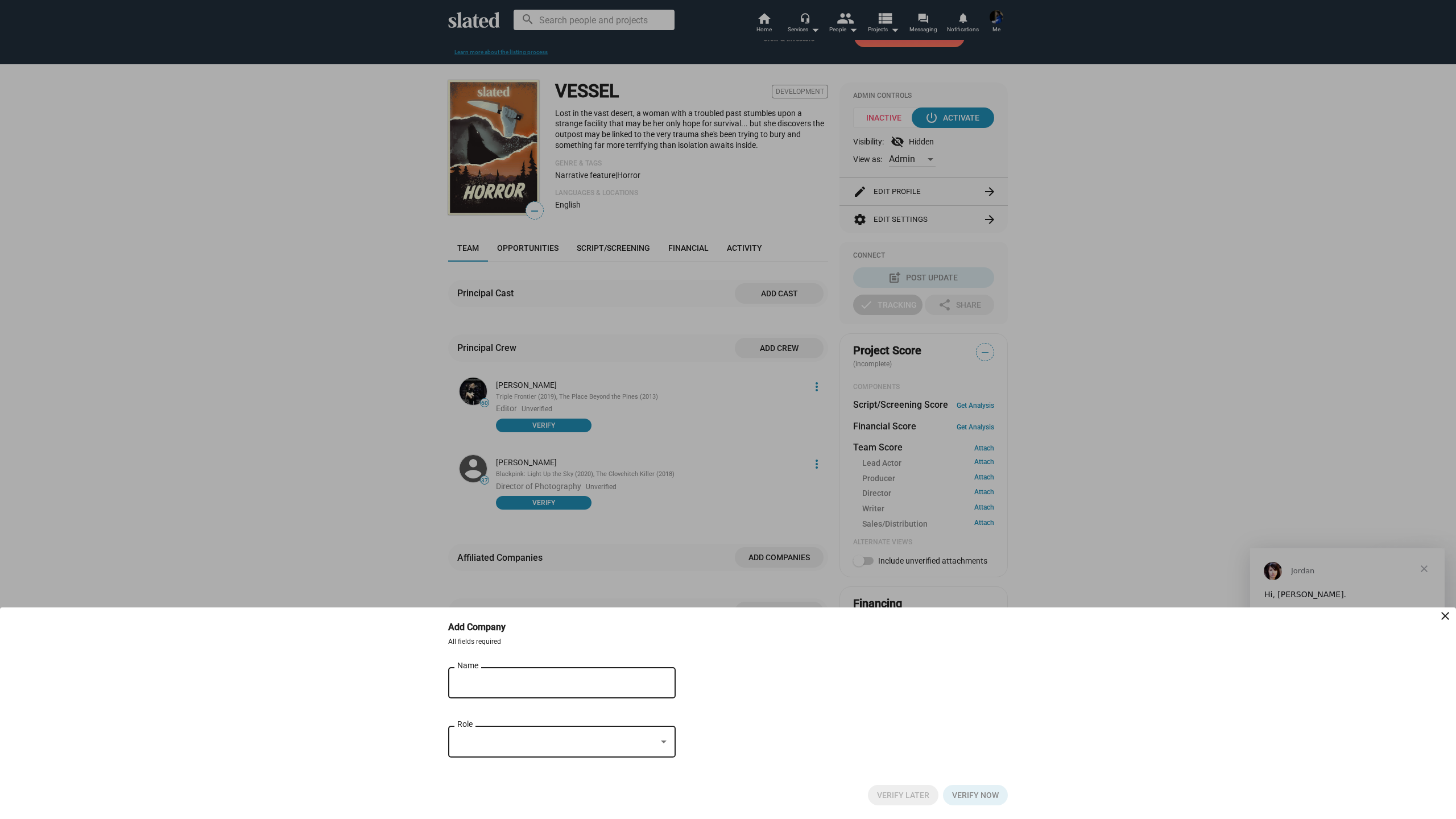
click at [550, 692] on div "Name" at bounding box center [553, 682] width 193 height 34
type input "greencard films"
click at [593, 754] on div "Role" at bounding box center [561, 740] width 209 height 34
click at [538, 613] on input at bounding box center [553, 616] width 228 height 29
type input "produ"
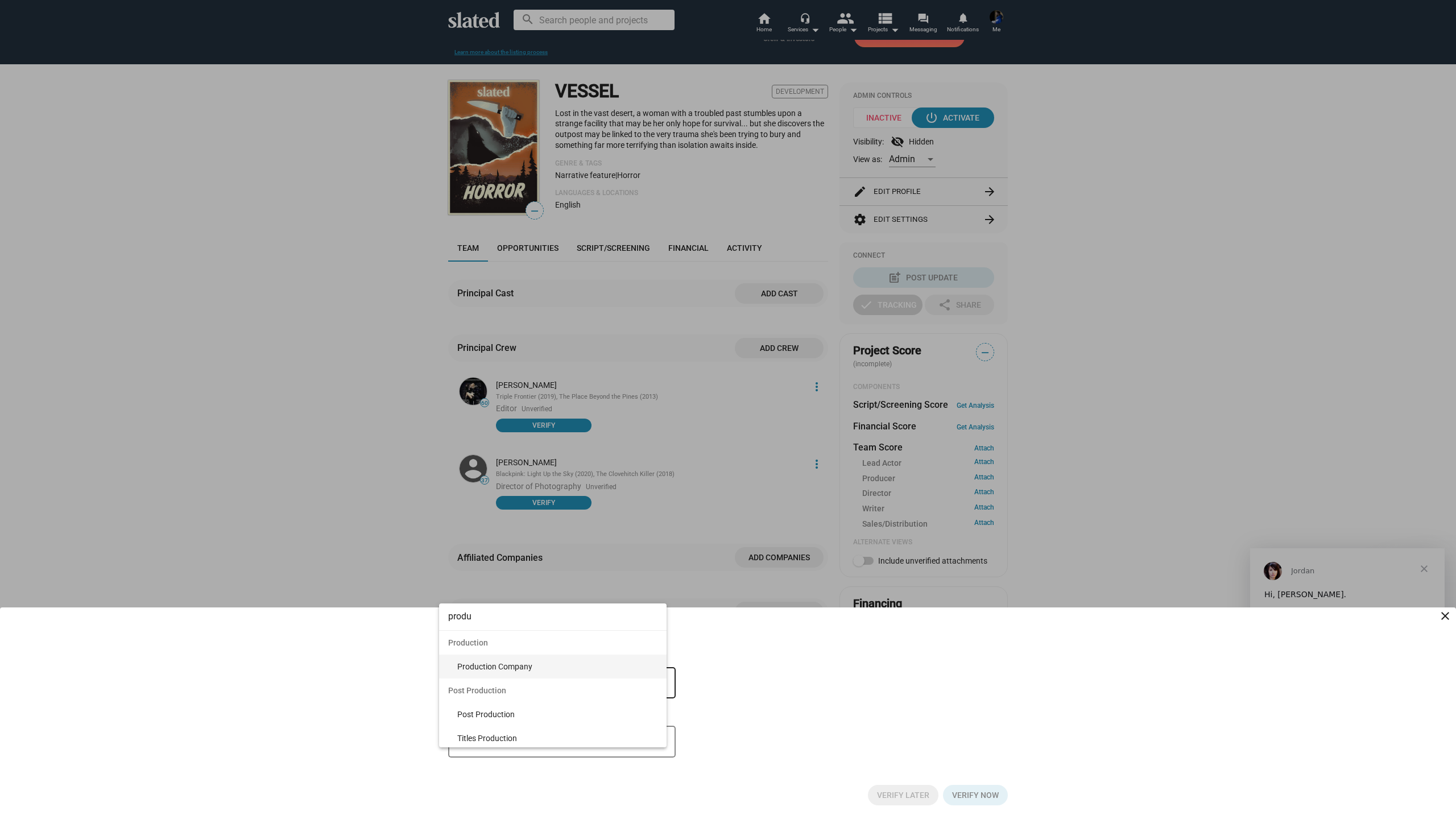
click at [540, 664] on span "Production Company" at bounding box center [557, 666] width 200 height 24
click at [583, 672] on div "greencard films Name" at bounding box center [553, 682] width 193 height 34
drag, startPoint x: 553, startPoint y: 685, endPoint x: 499, endPoint y: 685, distance: 54.0
click at [499, 685] on input "greencard films" at bounding box center [553, 683] width 193 height 10
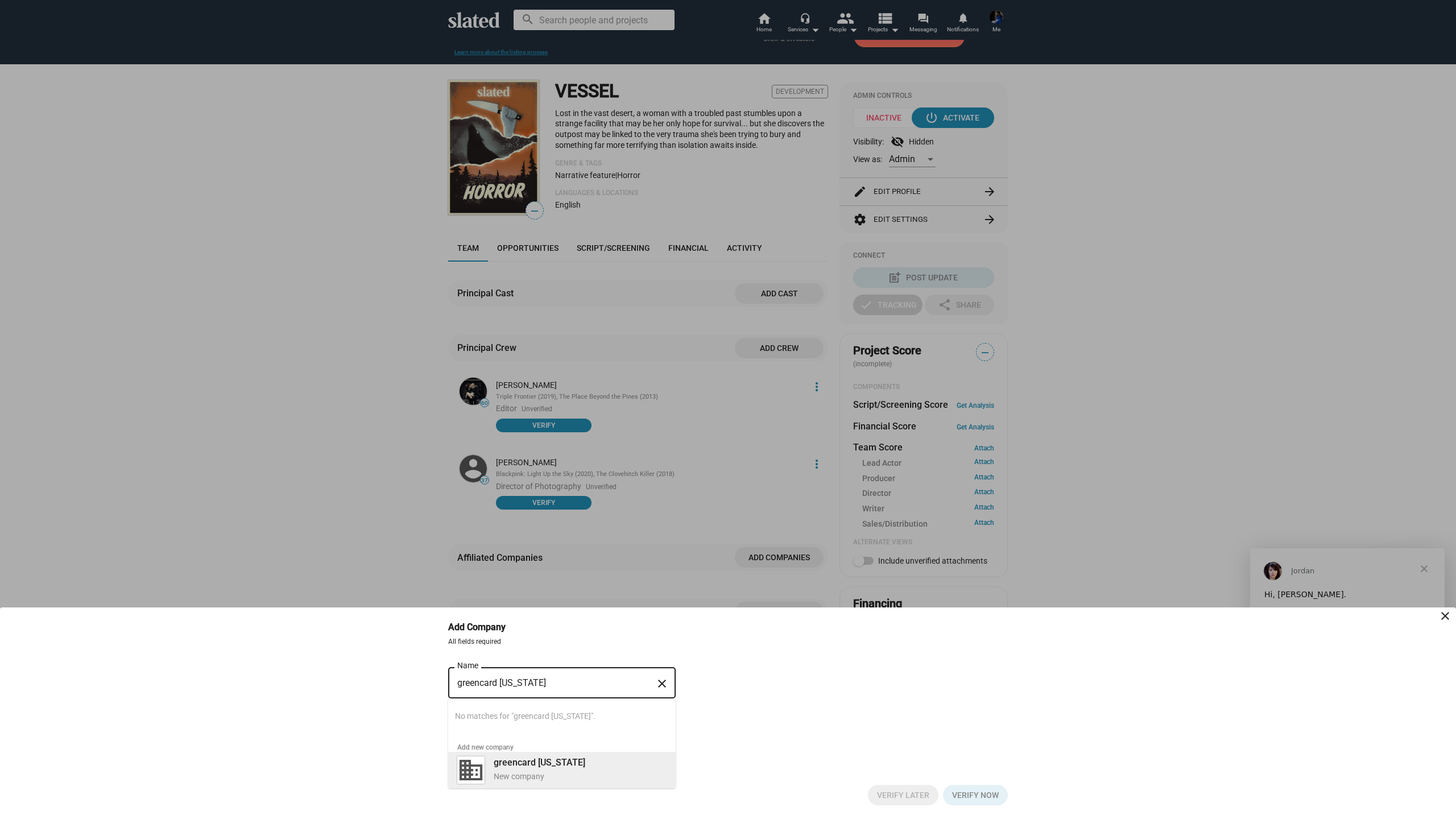
drag, startPoint x: 497, startPoint y: 702, endPoint x: 515, endPoint y: 768, distance: 68.4
click at [515, 768] on b "greencard [US_STATE]" at bounding box center [539, 763] width 92 height 11
type input "greencard [US_STATE]"
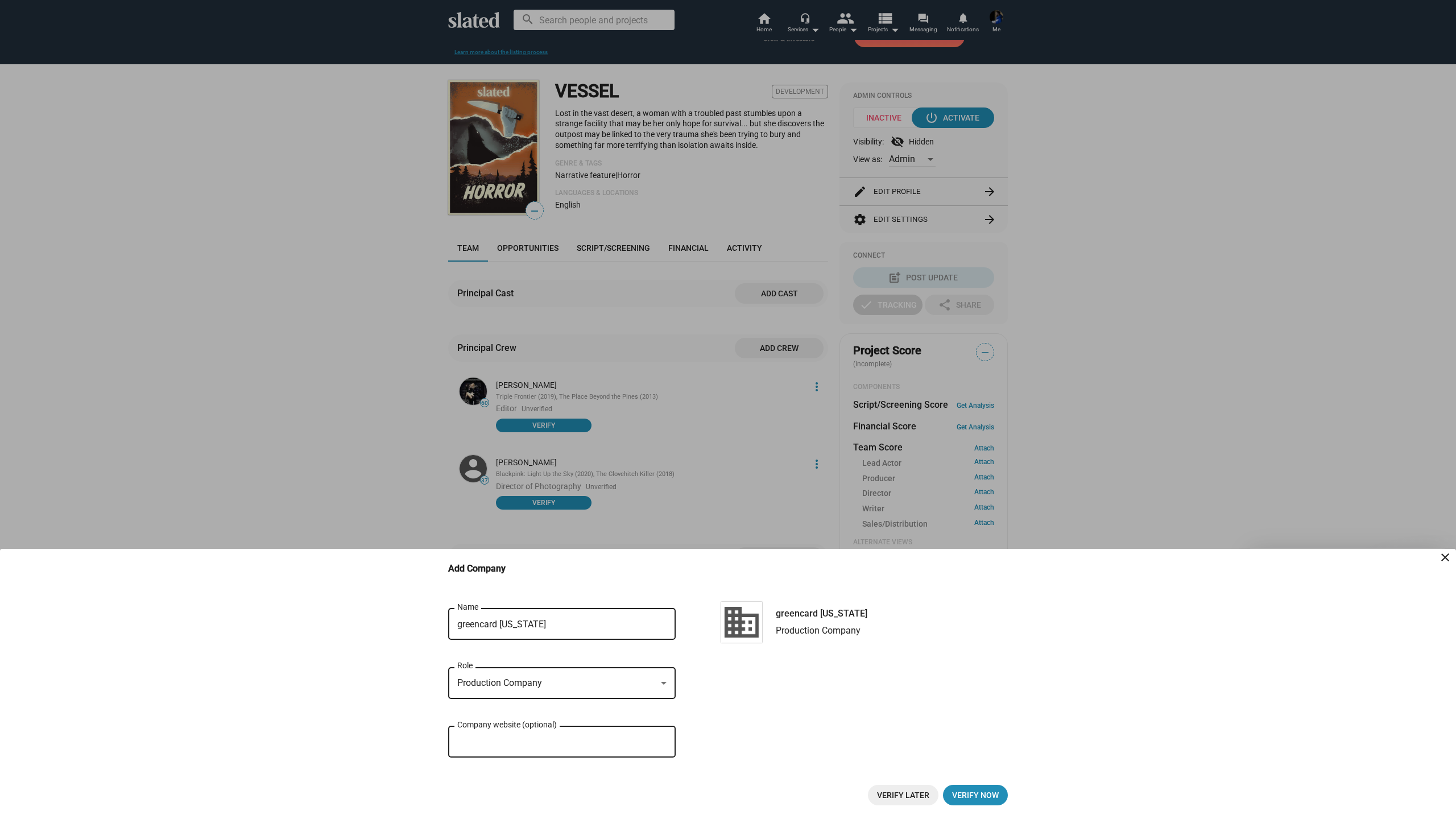
click at [583, 746] on input "Company website (optional)" at bounding box center [561, 742] width 209 height 10
click at [890, 792] on span "Verify Later" at bounding box center [903, 795] width 52 height 21
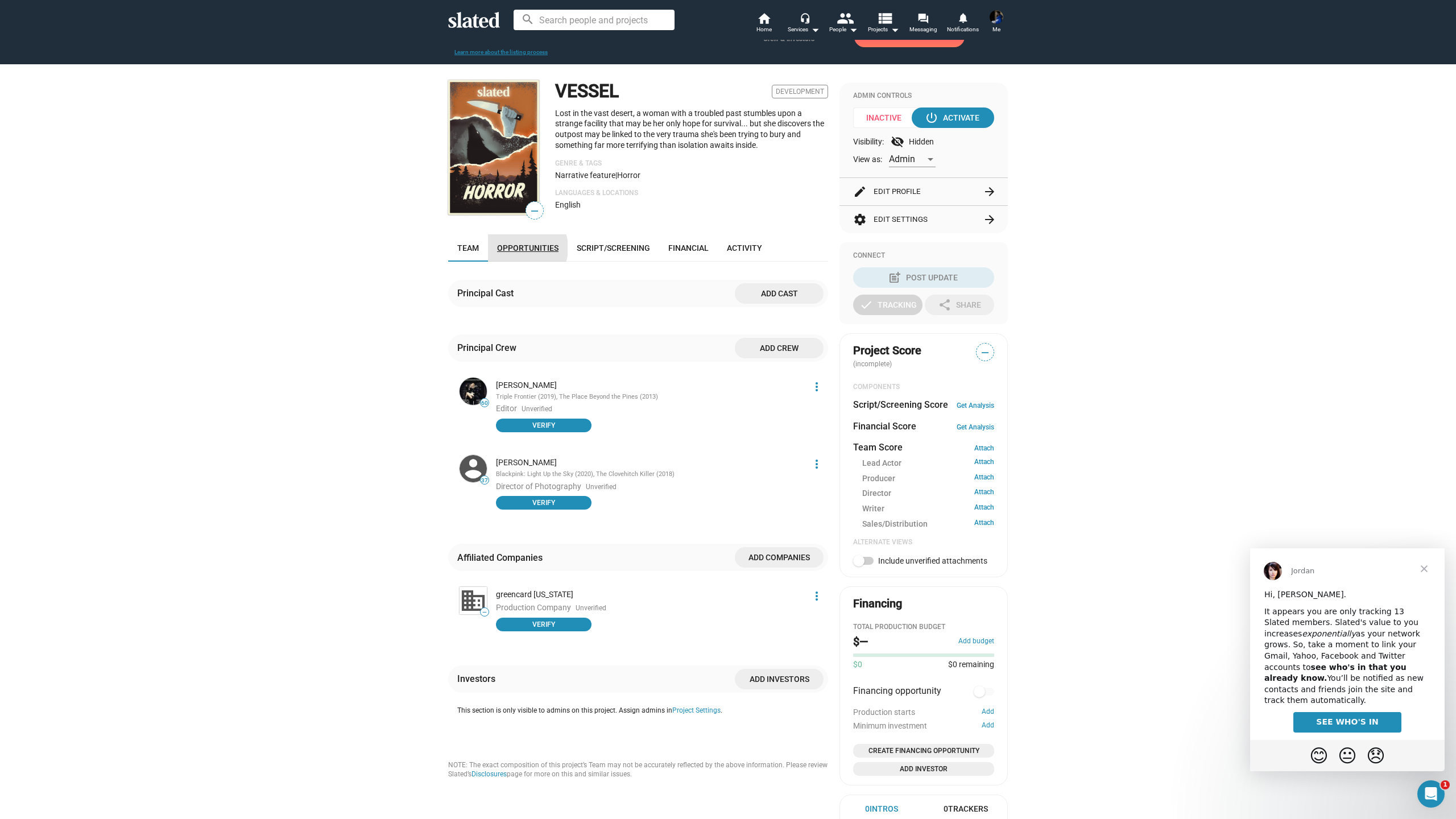
click at [521, 253] on span "Opportunities" at bounding box center [528, 248] width 62 height 9
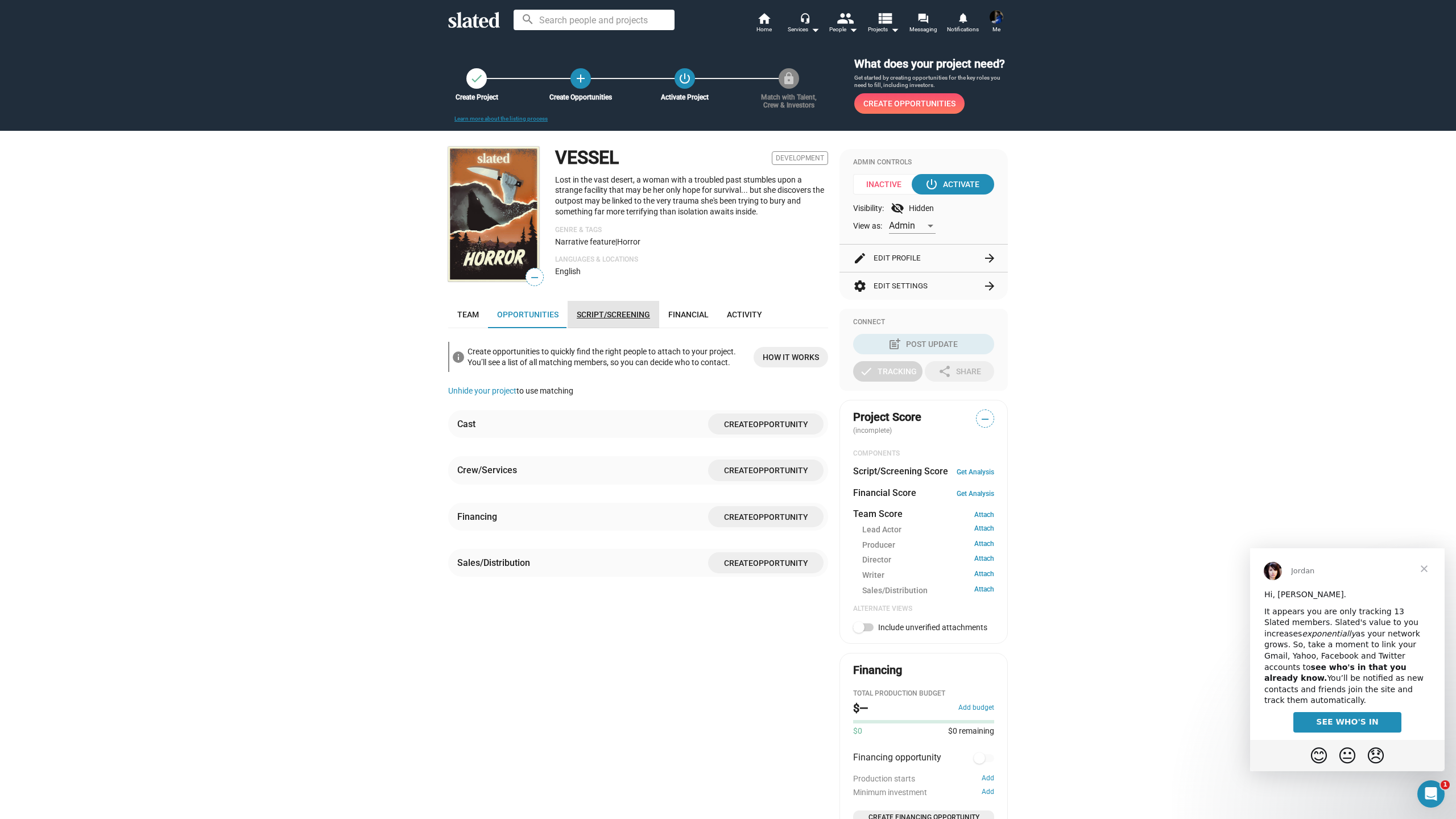
click at [608, 320] on link "Script/Screening" at bounding box center [613, 314] width 92 height 27
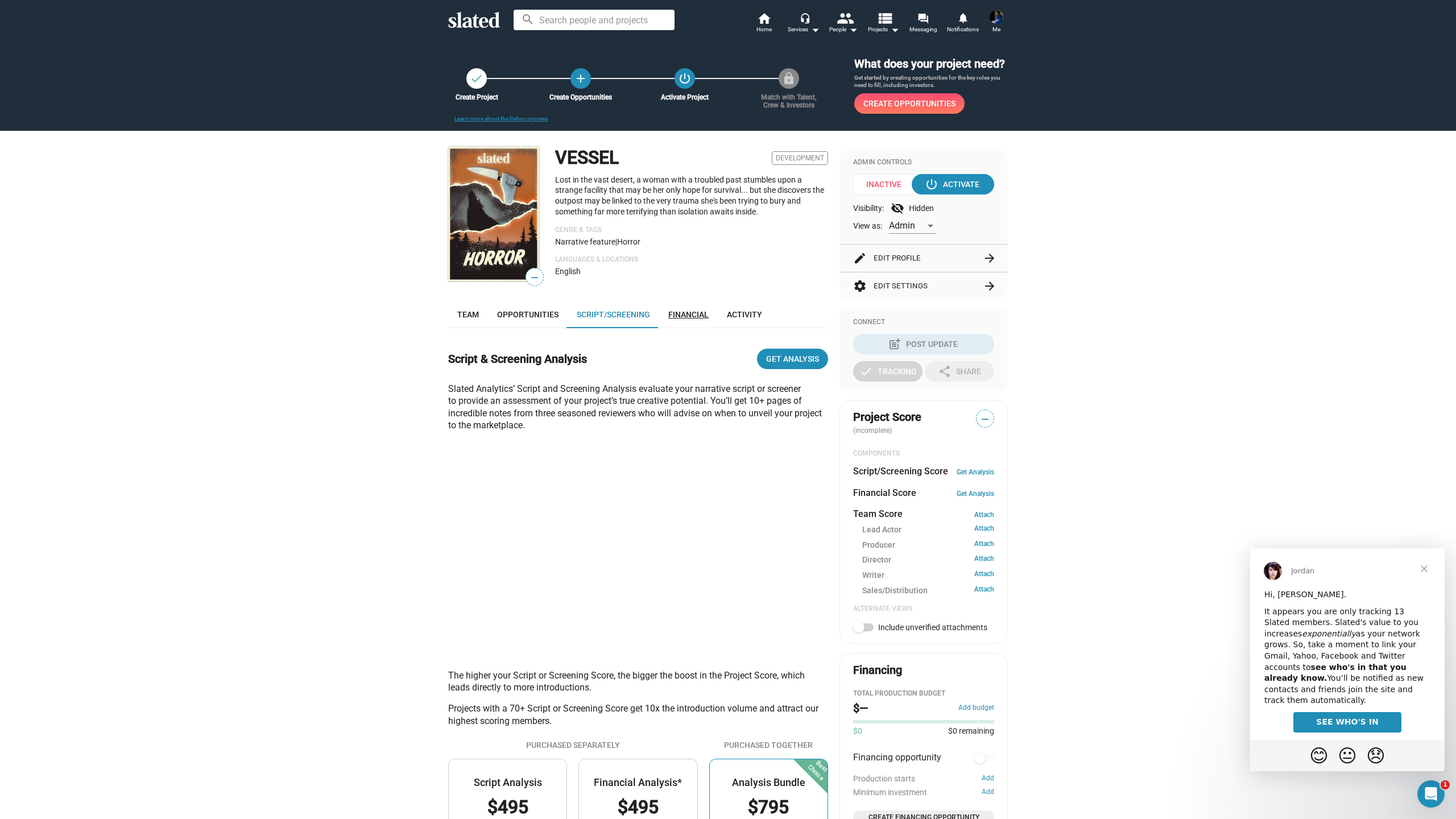
click at [683, 319] on span "Financial" at bounding box center [688, 314] width 40 height 9
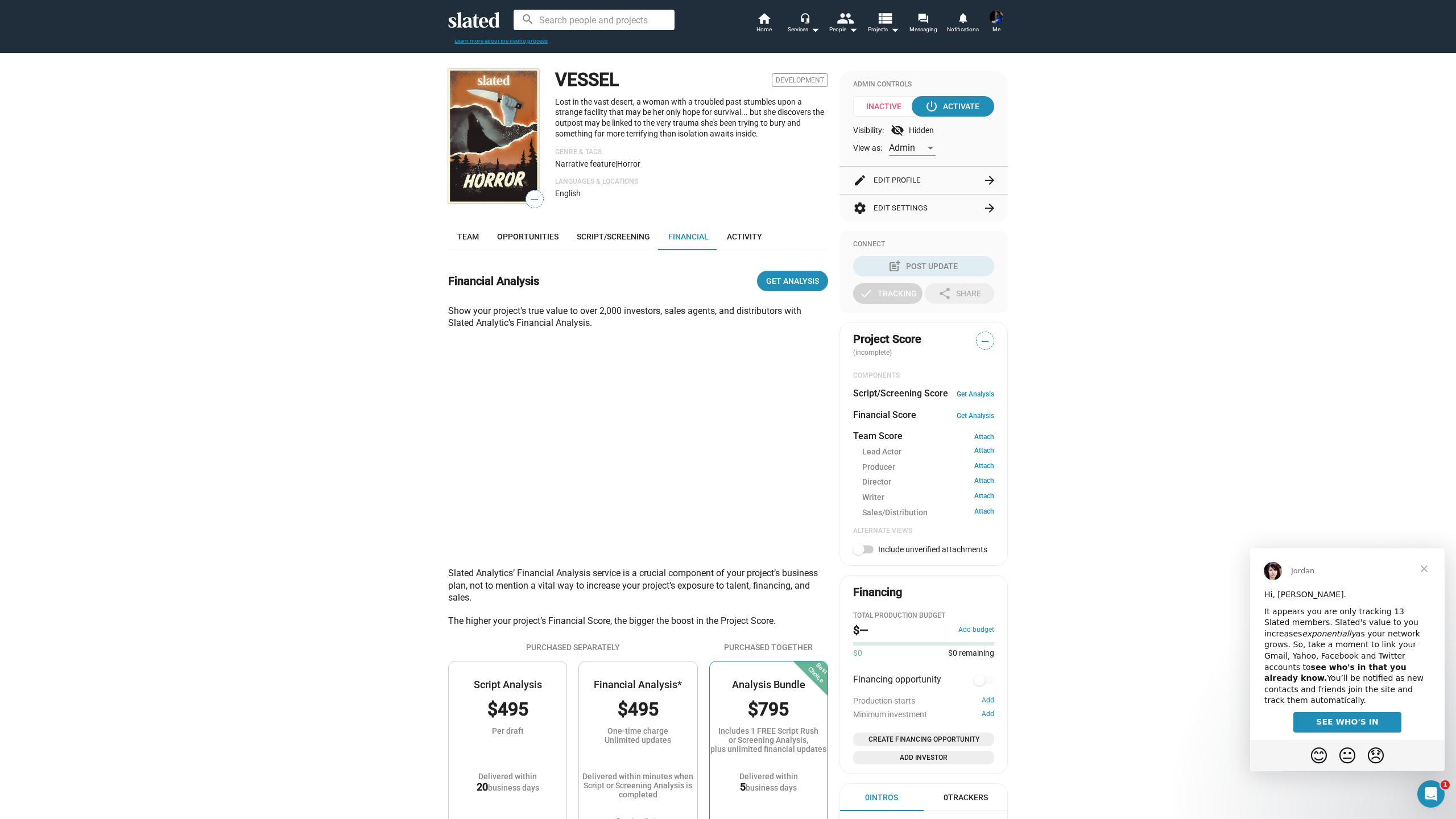
scroll to position [71, 0]
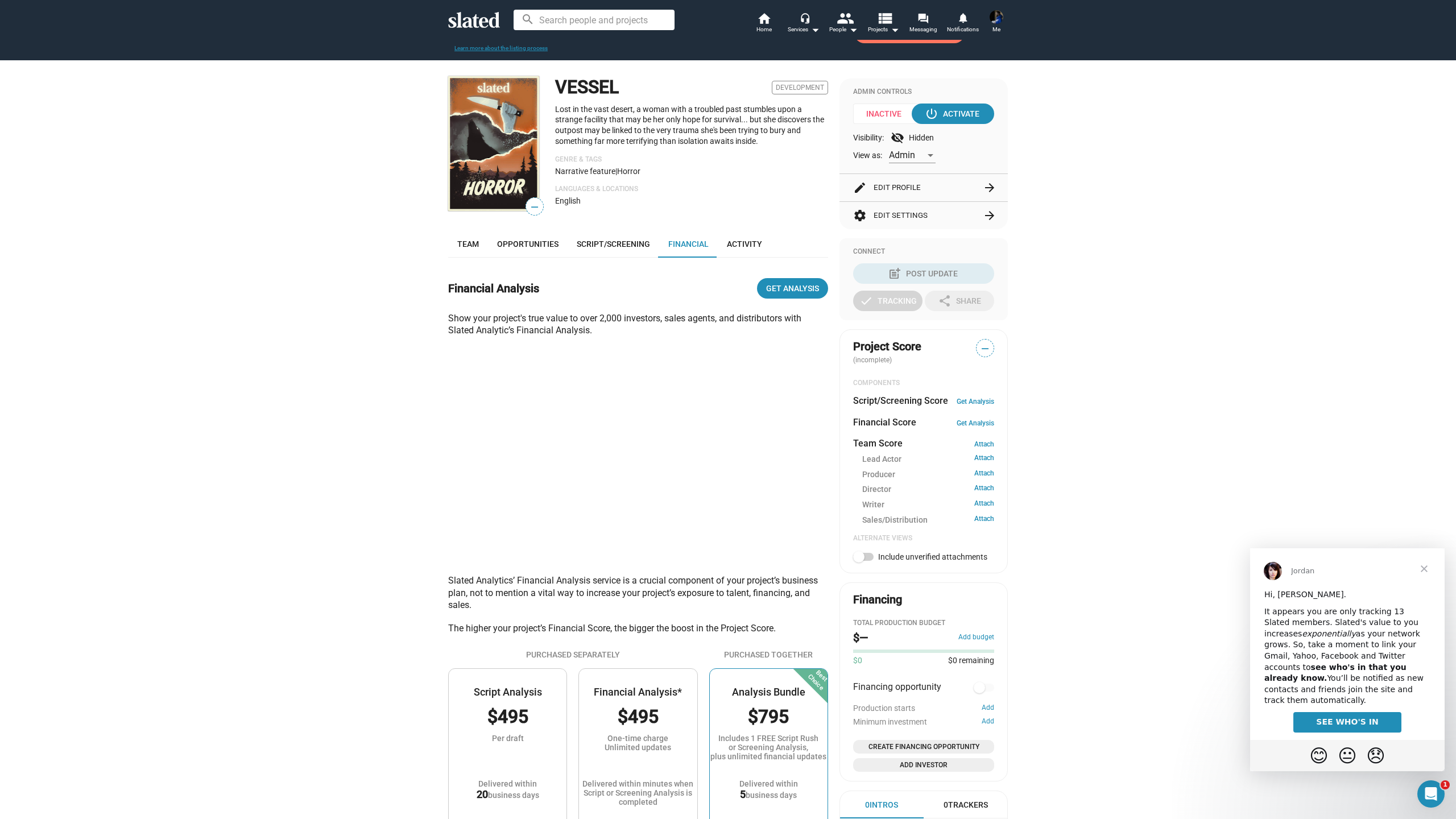
click at [1358, 718] on span "SEE WHO'S IN" at bounding box center [1347, 722] width 62 height 9
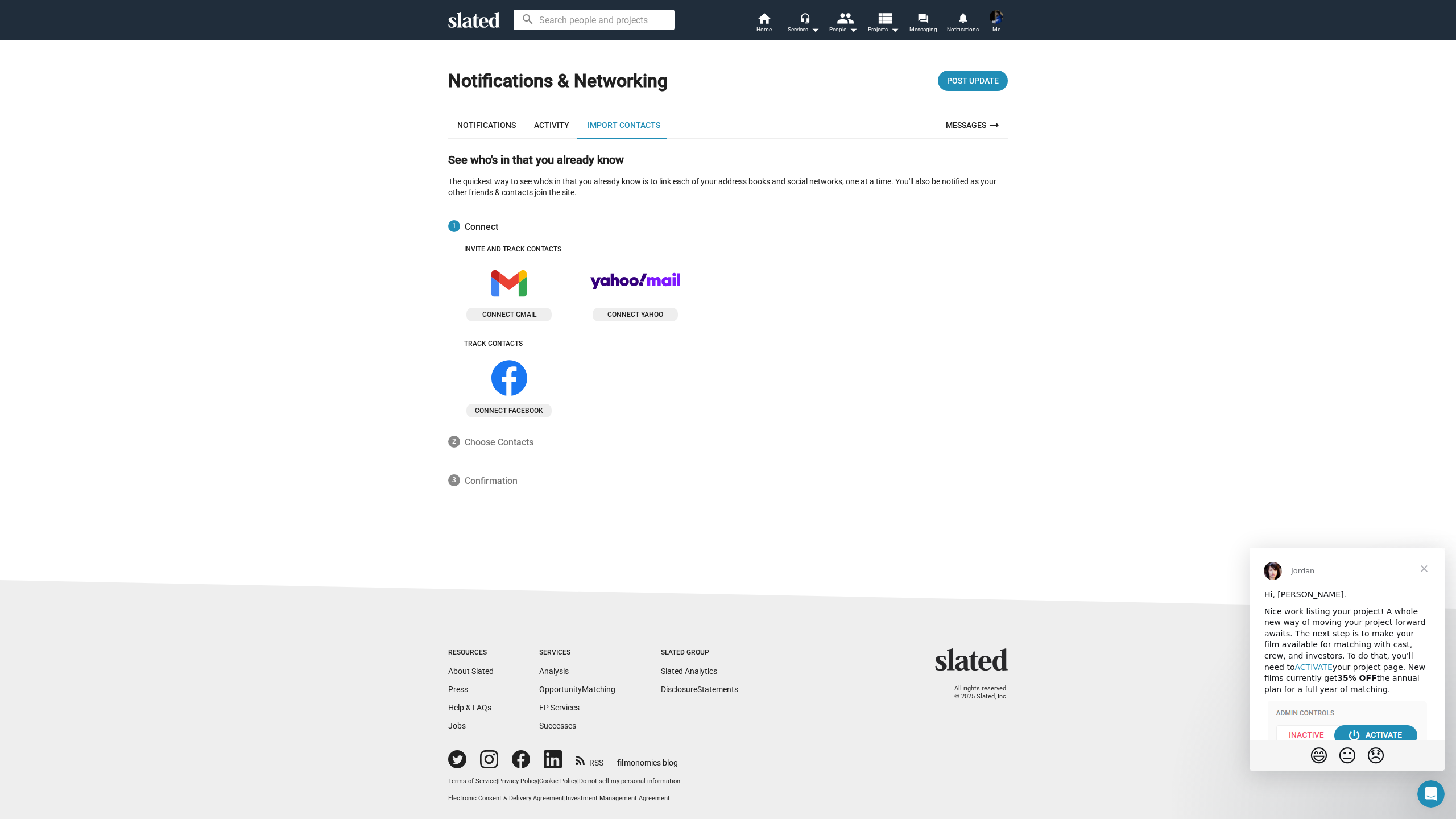
click at [989, 20] on span at bounding box center [996, 17] width 18 height 18
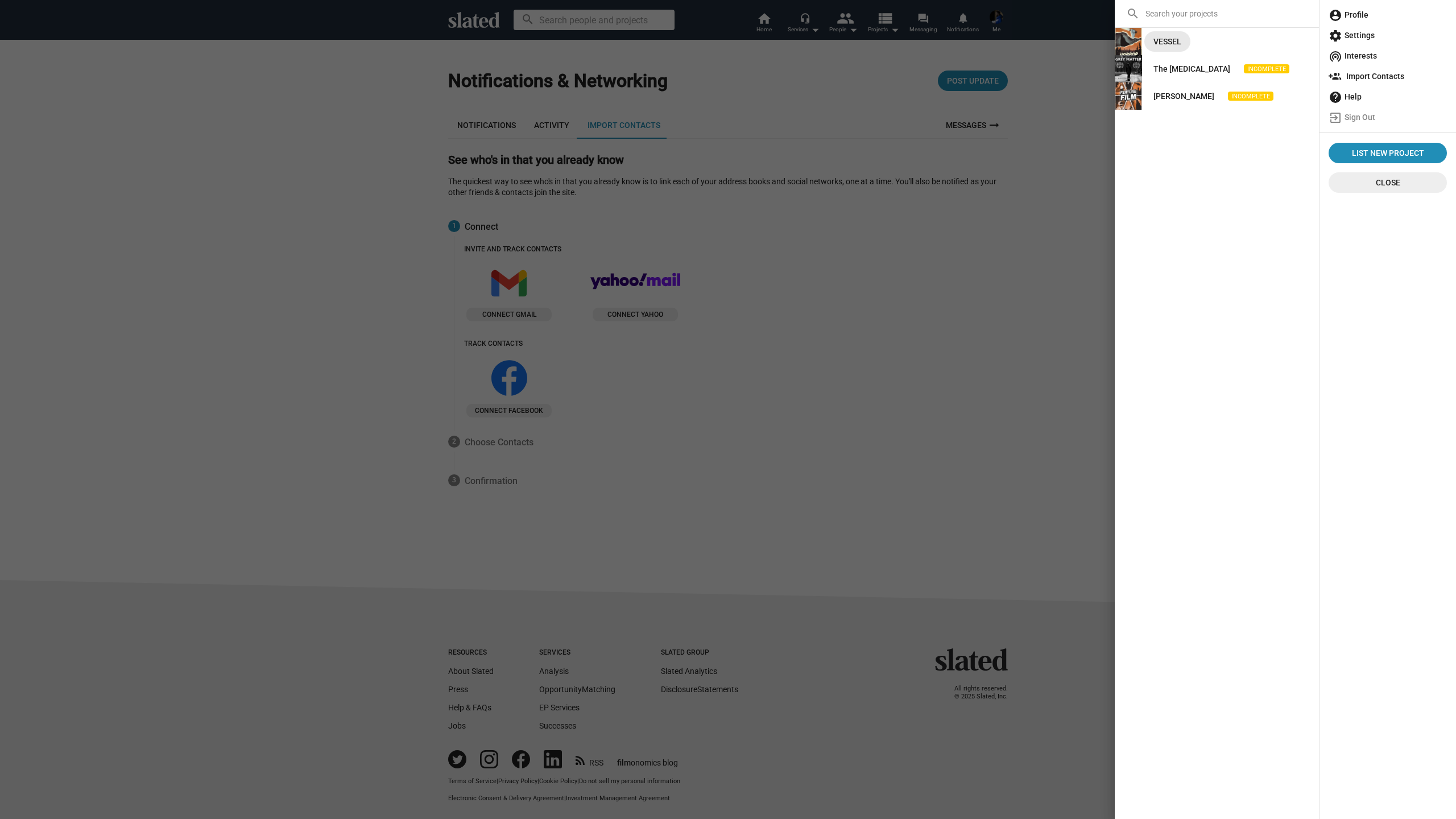
click at [1177, 41] on div "VESSEL" at bounding box center [1168, 41] width 28 height 21
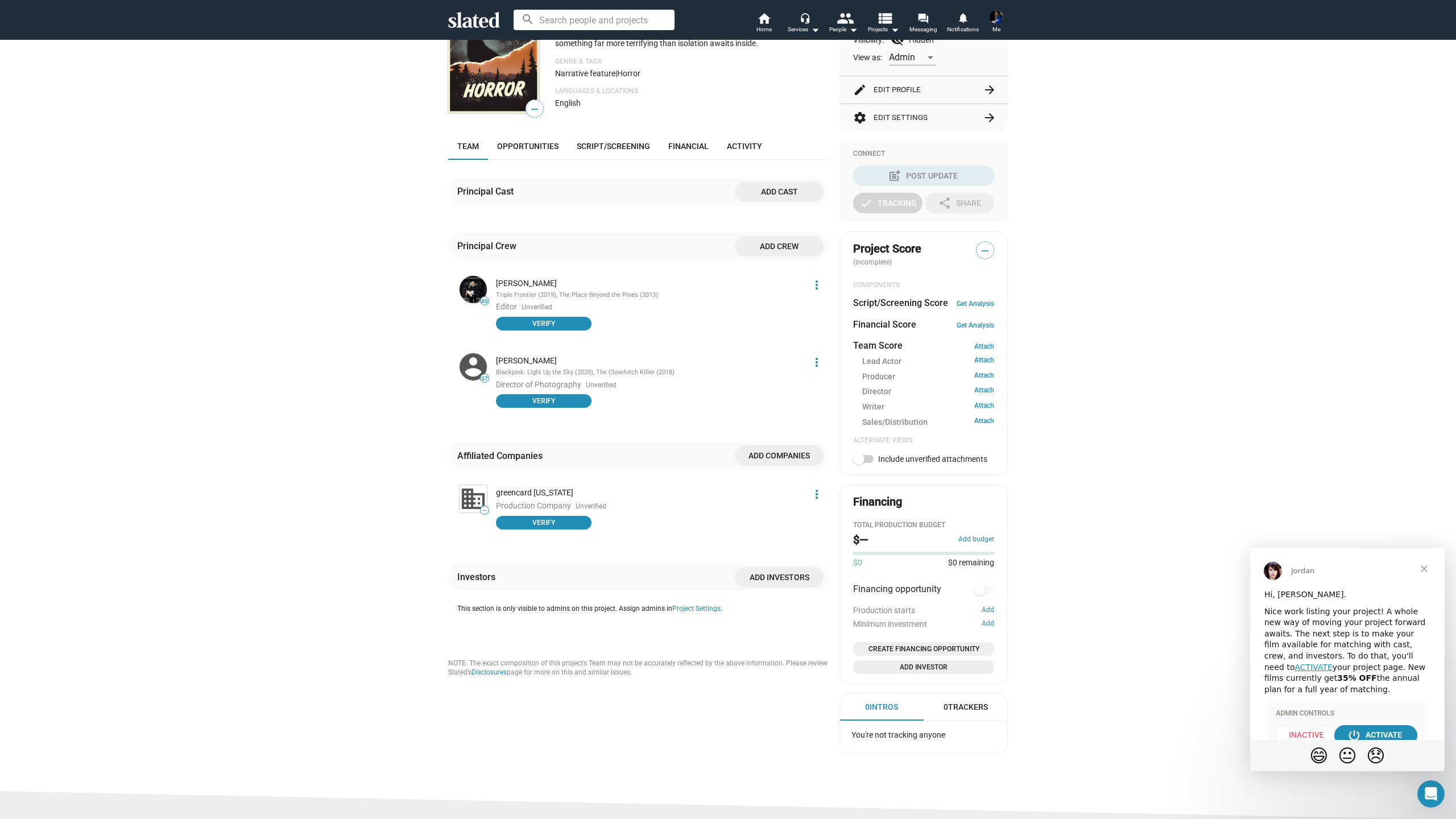
scroll to position [176, 0]
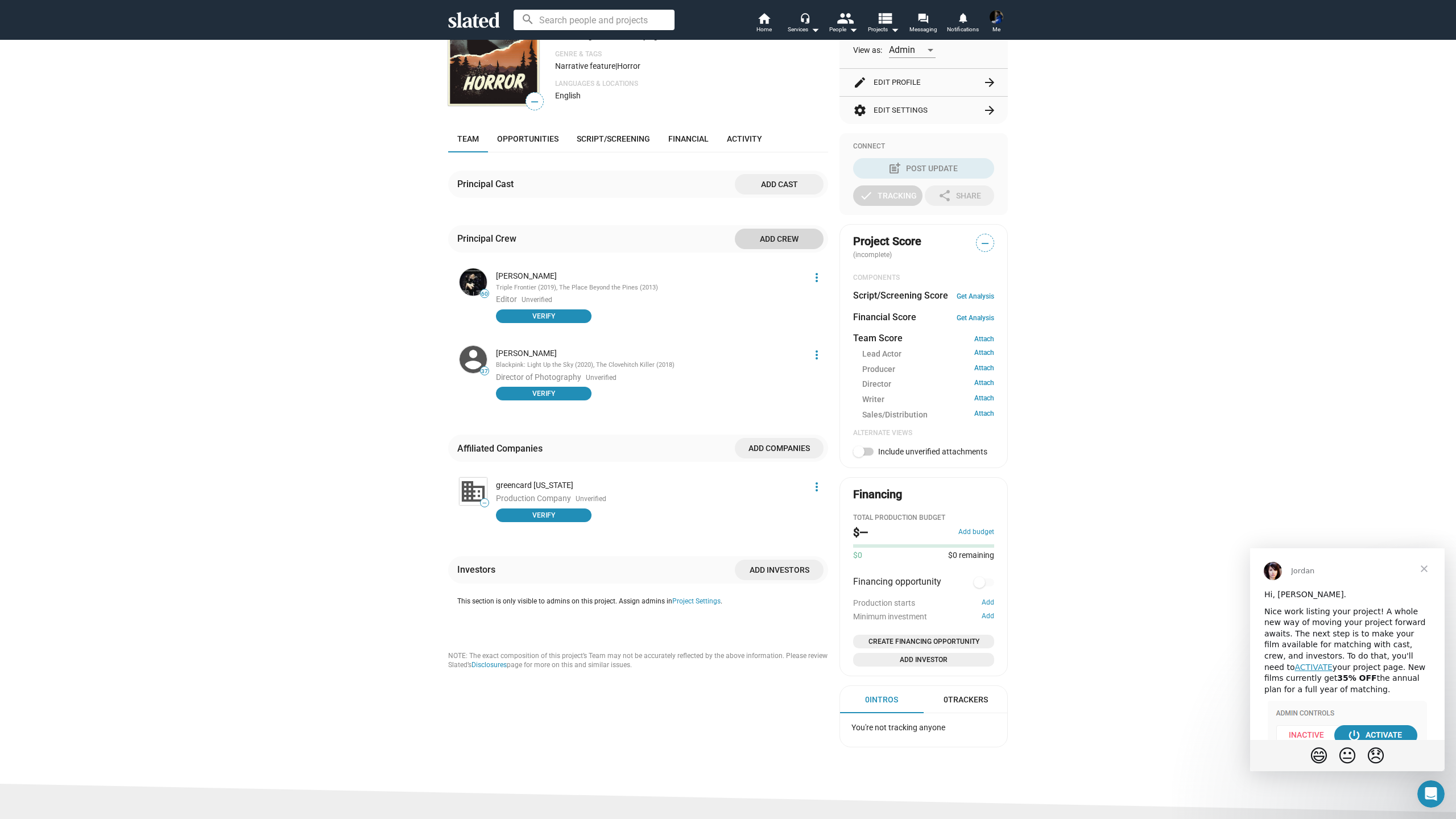
click at [777, 248] on span "Add crew" at bounding box center [779, 239] width 71 height 21
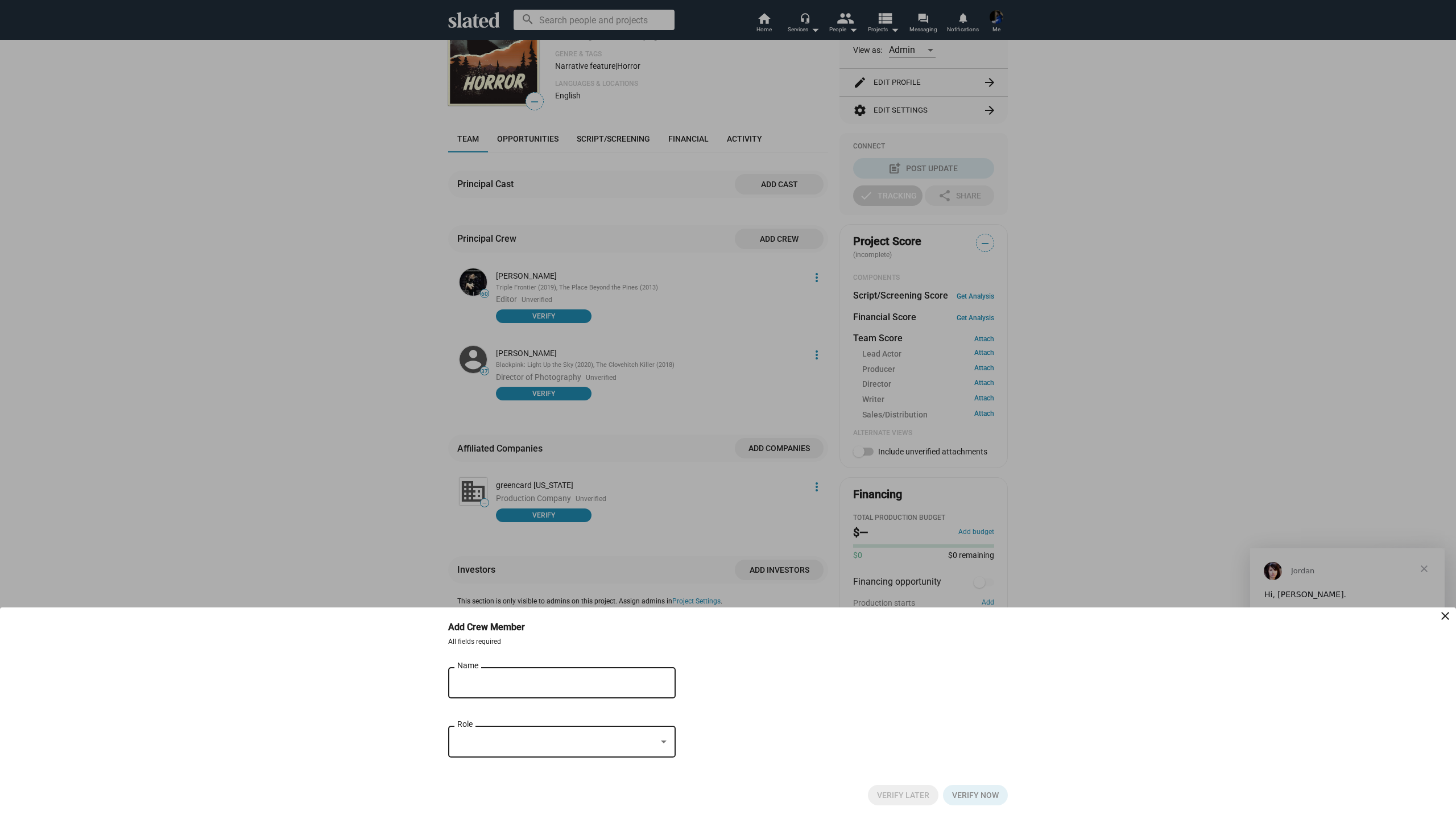
click at [615, 676] on div "Name" at bounding box center [553, 682] width 193 height 34
click at [498, 685] on input "emily Wiedemann" at bounding box center [553, 683] width 193 height 10
type input "emily Wiedemann"
click at [588, 676] on div "emily Wiedemann Name" at bounding box center [553, 682] width 193 height 34
click at [585, 685] on input "emily Wiedemann" at bounding box center [553, 683] width 193 height 10
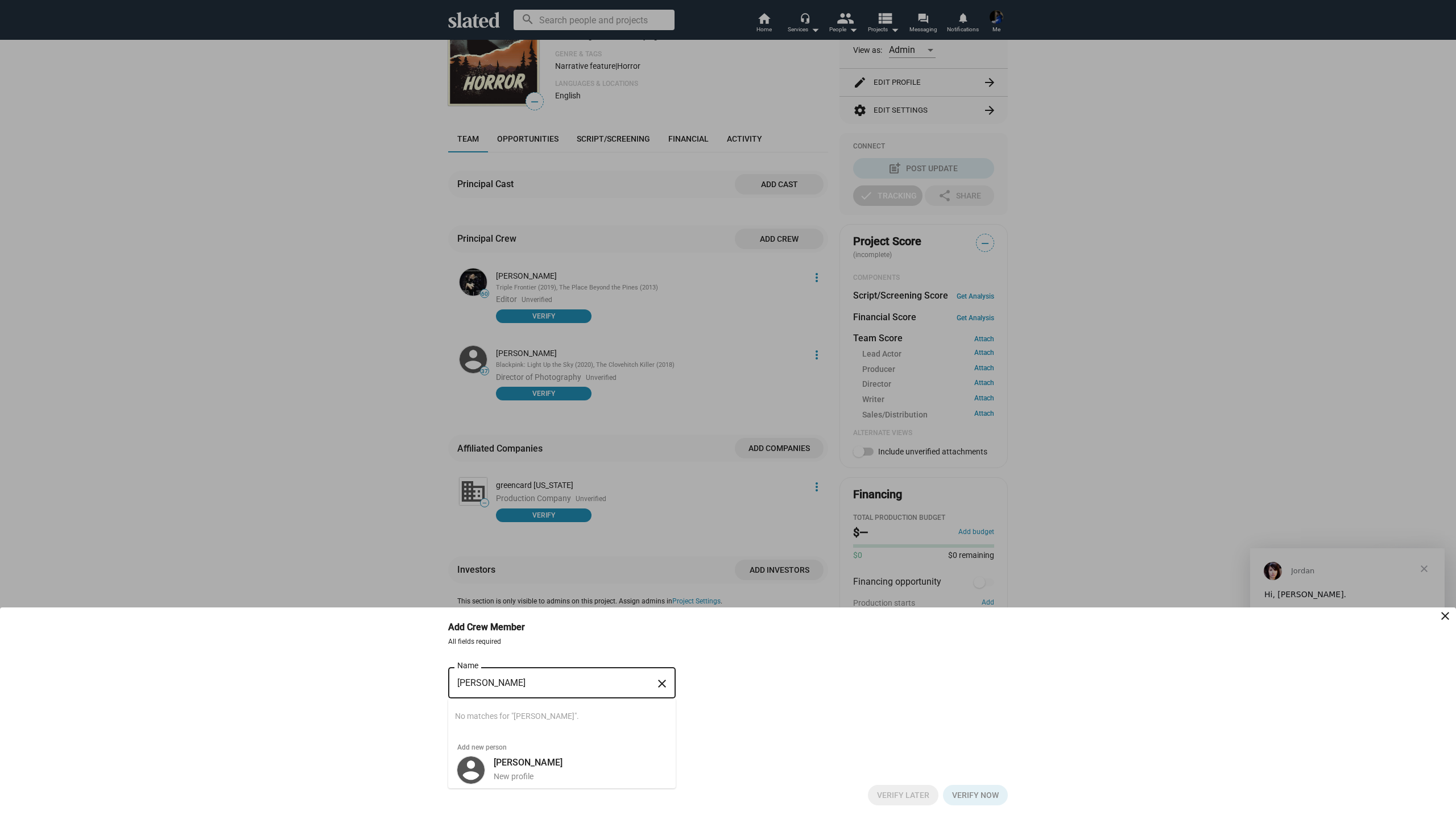
click at [774, 700] on div "emily Wiedemann Name close Still searching… No matches for "emily Wiedemann". A…" at bounding box center [728, 718] width 560 height 106
click at [683, 536] on div at bounding box center [728, 410] width 1456 height 819
